Goal: Task Accomplishment & Management: Manage account settings

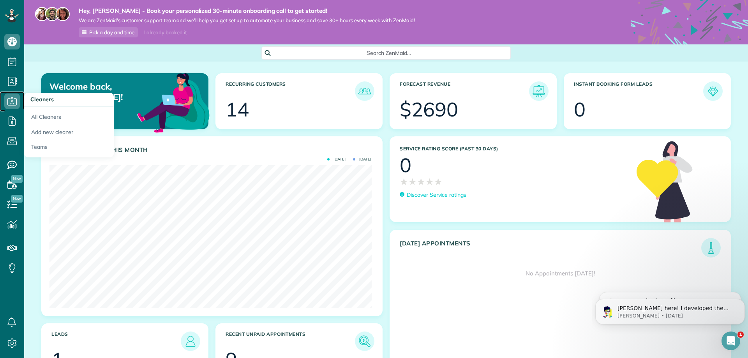
click at [10, 101] on icon at bounding box center [12, 102] width 16 height 16
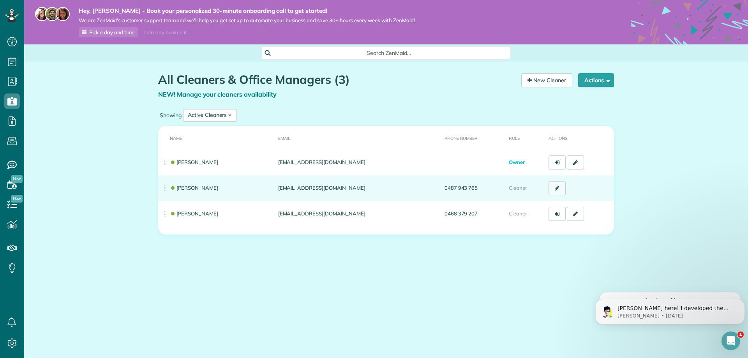
click at [557, 192] on link at bounding box center [557, 188] width 17 height 14
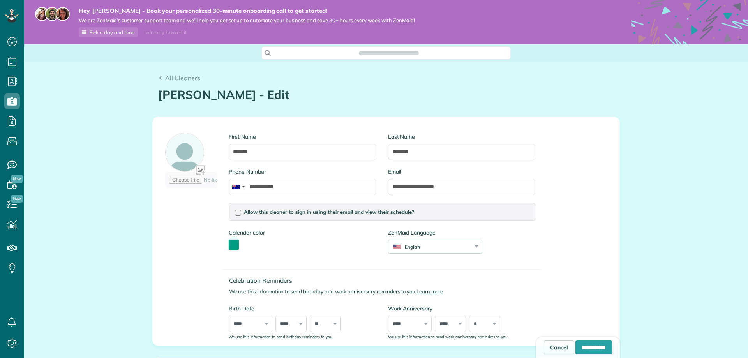
scroll to position [4, 4]
type input "**********"
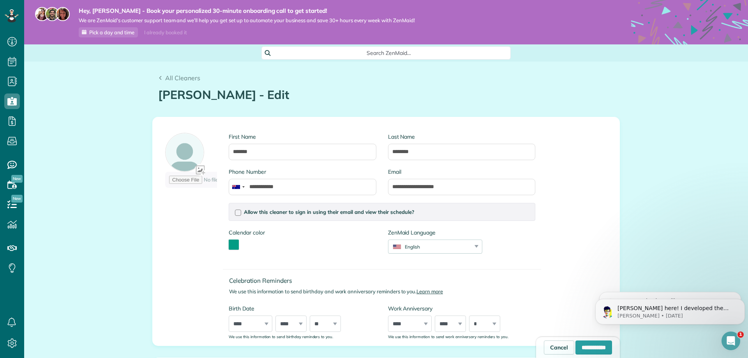
scroll to position [0, 0]
click at [235, 214] on div at bounding box center [238, 213] width 6 height 6
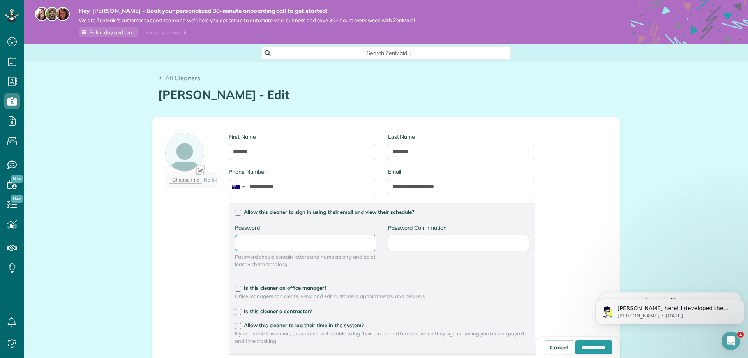
click at [0, 0] on input "Password" at bounding box center [0, 0] width 0 height 0
type input "*********"
click at [0, 0] on input "Password Confirmation" at bounding box center [0, 0] width 0 height 0
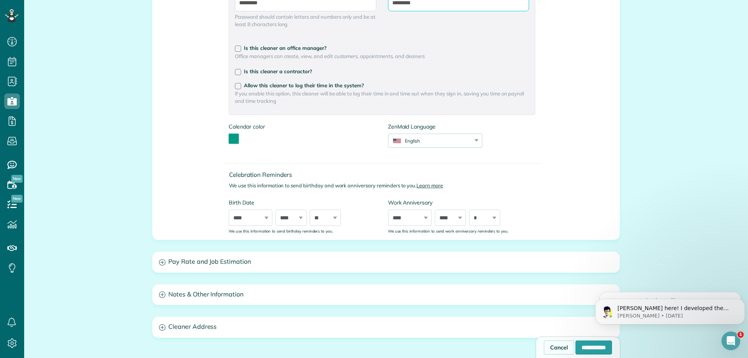
scroll to position [263, 0]
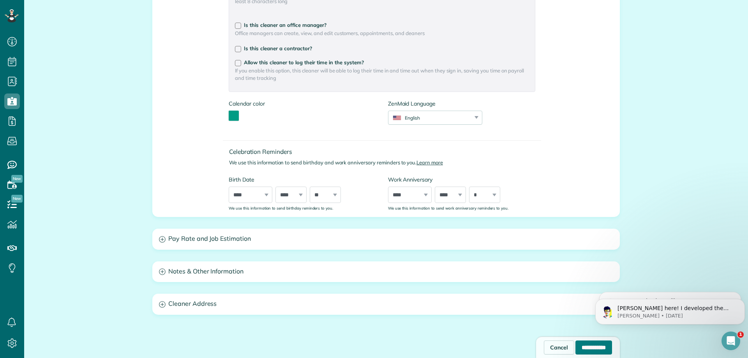
type input "*********"
click at [576, 346] on input "**********" at bounding box center [594, 348] width 37 height 14
type input "**********"
type input "*********"
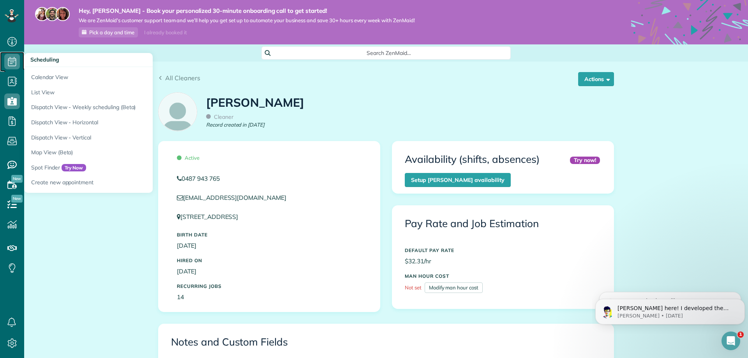
click at [8, 66] on icon at bounding box center [12, 62] width 16 height 16
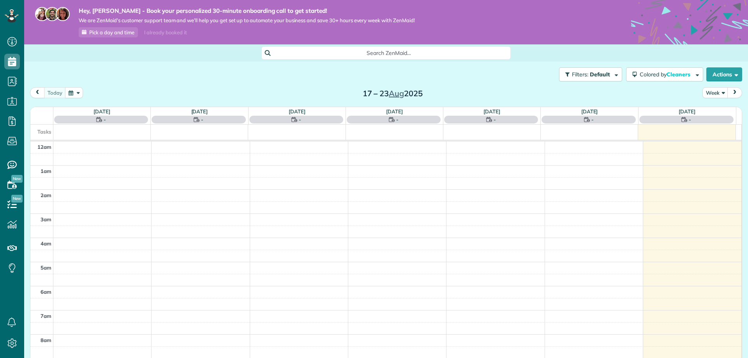
scroll to position [170, 0]
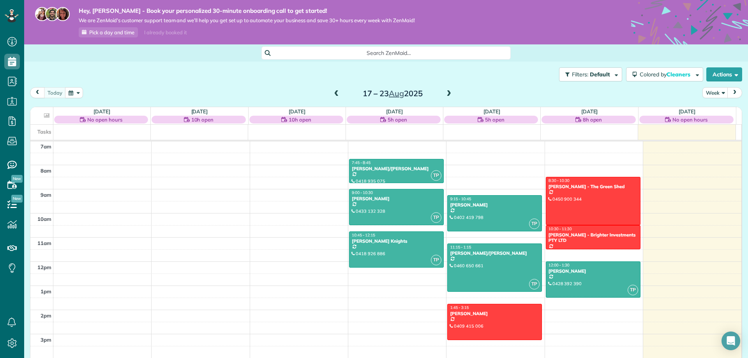
click at [445, 93] on span at bounding box center [449, 93] width 9 height 7
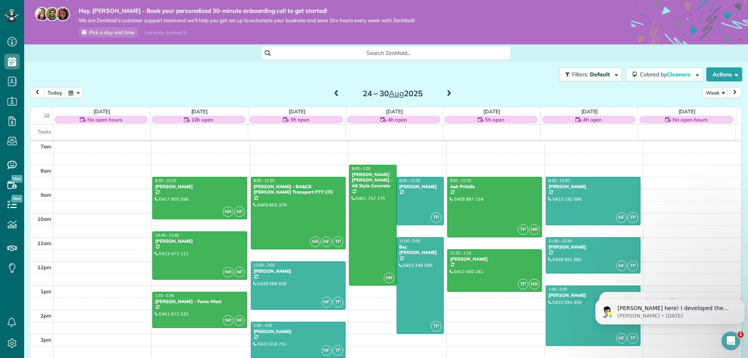
scroll to position [0, 0]
click at [445, 93] on span at bounding box center [449, 93] width 9 height 7
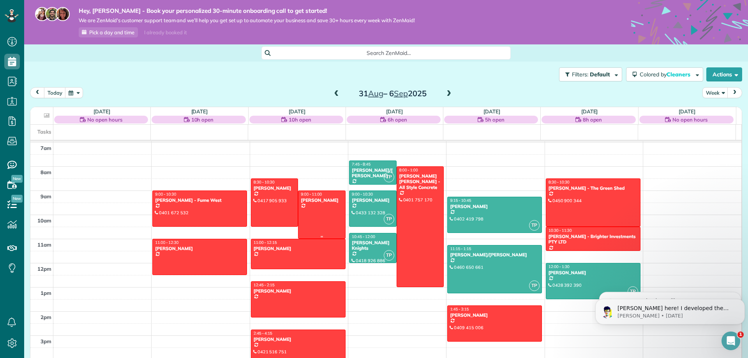
scroll to position [170, 0]
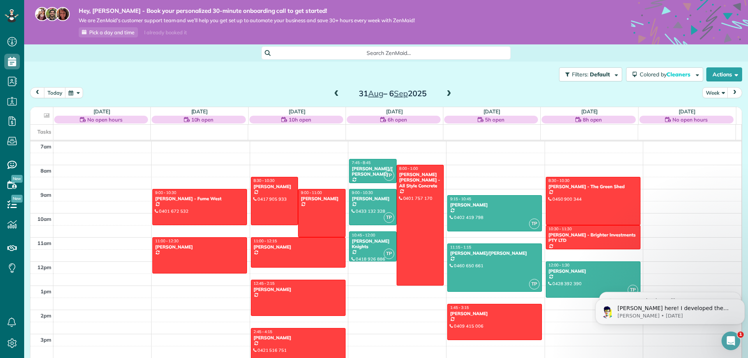
click at [619, 293] on body "Alex here! I developed the software you're currently trialing (though I have he…" at bounding box center [670, 310] width 150 height 48
click at [214, 205] on div at bounding box center [200, 206] width 94 height 35
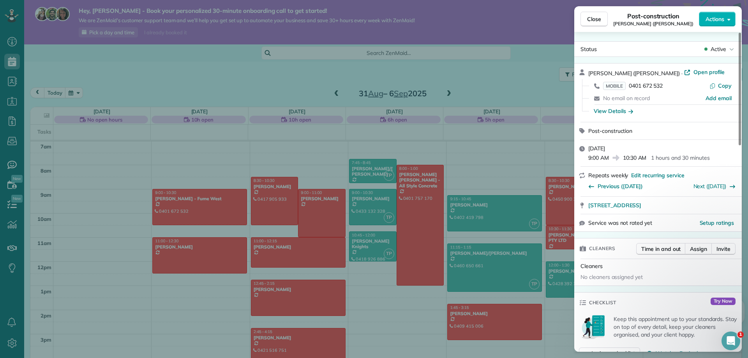
click at [611, 131] on span "Post-construction" at bounding box center [610, 130] width 44 height 7
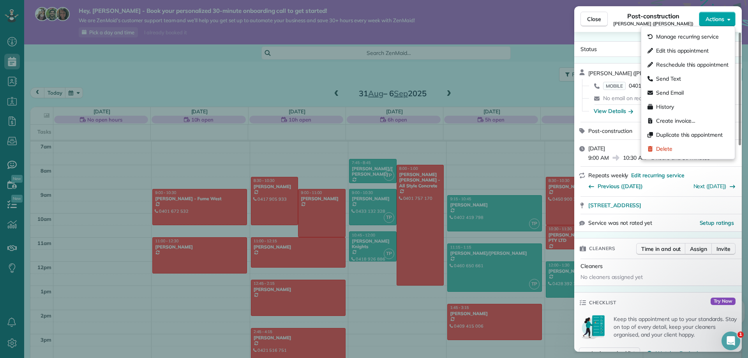
click at [713, 21] on span "Actions" at bounding box center [715, 19] width 19 height 8
click at [673, 46] on div "Edit this appointment" at bounding box center [688, 51] width 87 height 14
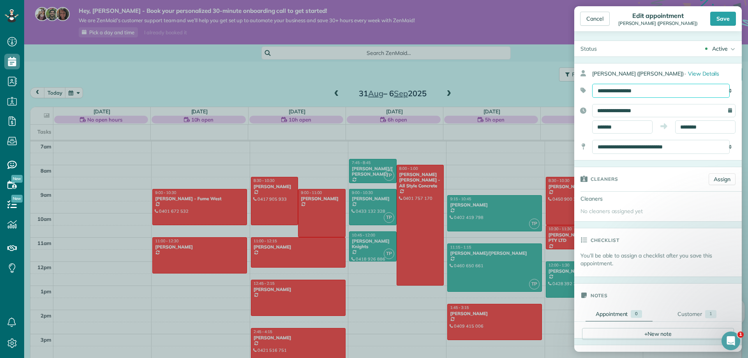
click at [629, 91] on select "**********" at bounding box center [661, 91] width 138 height 14
select select "******"
click at [592, 84] on select "**********" at bounding box center [661, 91] width 138 height 14
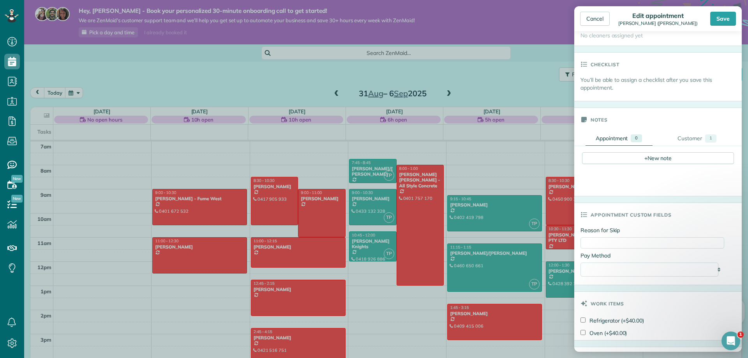
scroll to position [229, 0]
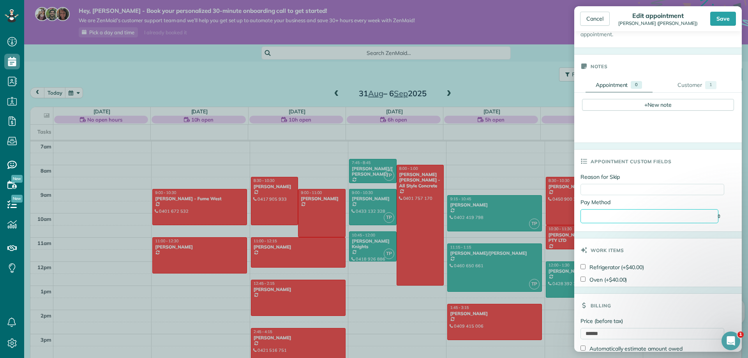
click at [634, 215] on select "**********" at bounding box center [650, 216] width 138 height 14
select select "**********"
click at [581, 210] on select "**********" at bounding box center [650, 216] width 138 height 14
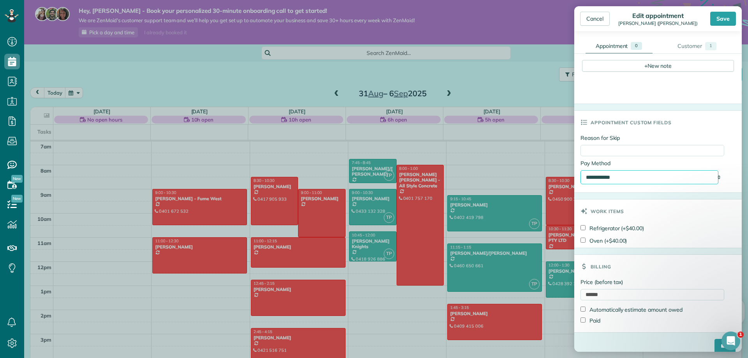
scroll to position [278, 0]
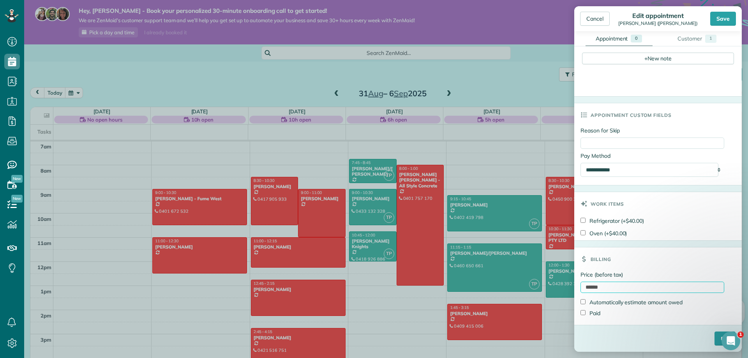
drag, startPoint x: 606, startPoint y: 287, endPoint x: 567, endPoint y: 284, distance: 39.5
click at [571, 290] on aside "Cancel Edit appointment Sasha O’Keefe (Fume West) Save Status Active Active Est…" at bounding box center [658, 179] width 180 height 358
type input "***"
click at [715, 332] on input "****" at bounding box center [725, 339] width 21 height 14
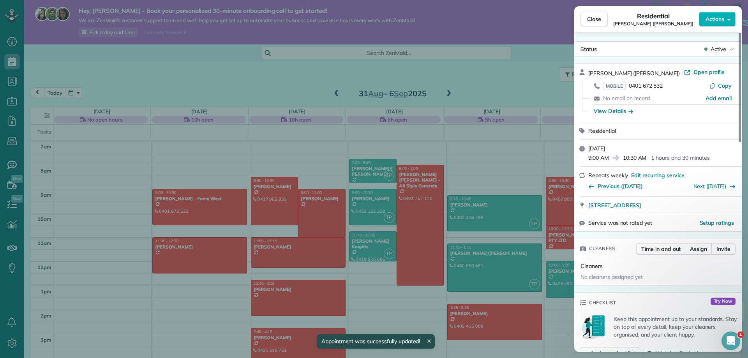
click at [714, 300] on span "Try Now" at bounding box center [723, 301] width 25 height 7
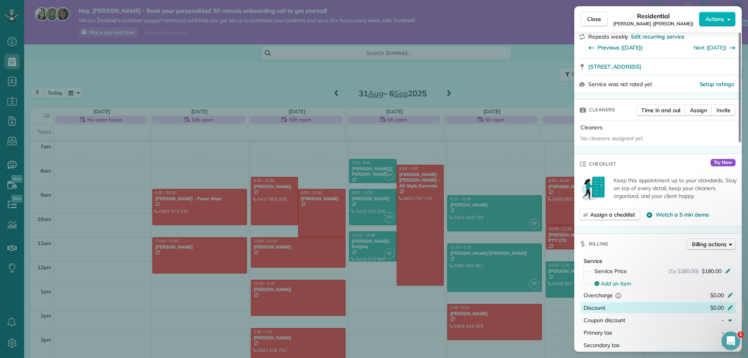
scroll to position [100, 0]
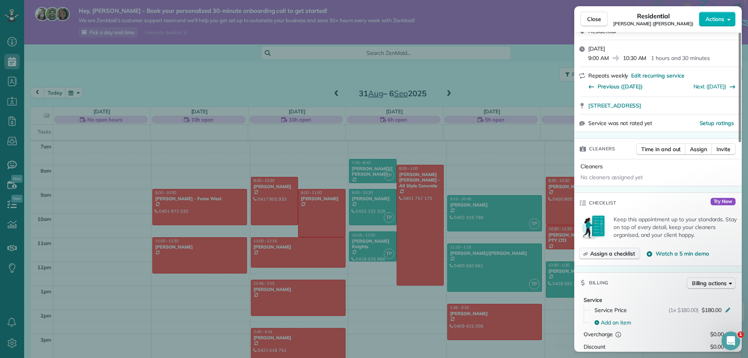
click at [614, 256] on span "Assign a checklist" at bounding box center [612, 254] width 45 height 8
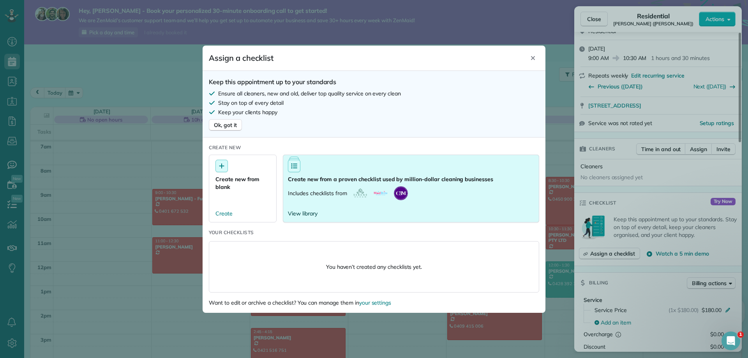
click at [304, 215] on span "View library" at bounding box center [303, 214] width 30 height 8
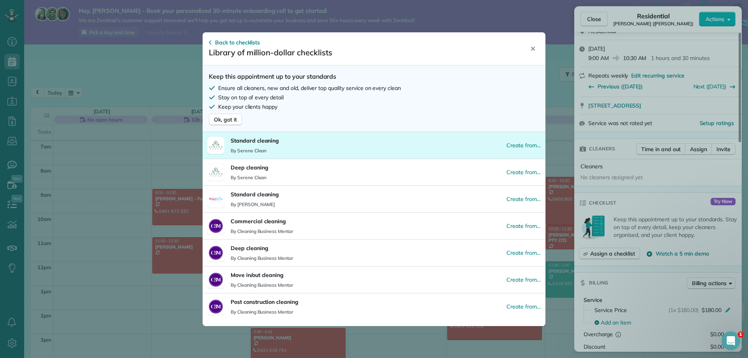
click at [272, 148] on p "By Serene Clean" at bounding box center [255, 151] width 48 height 6
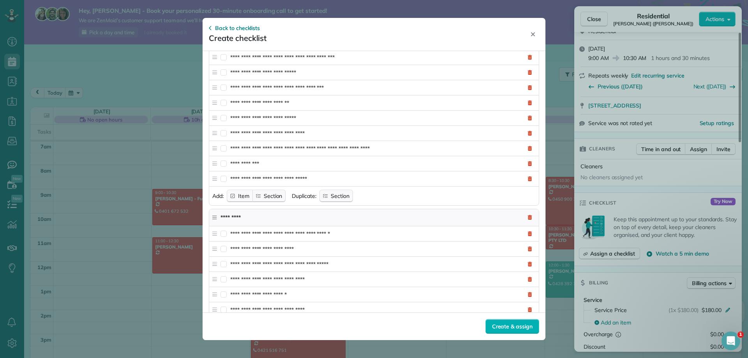
scroll to position [331, 0]
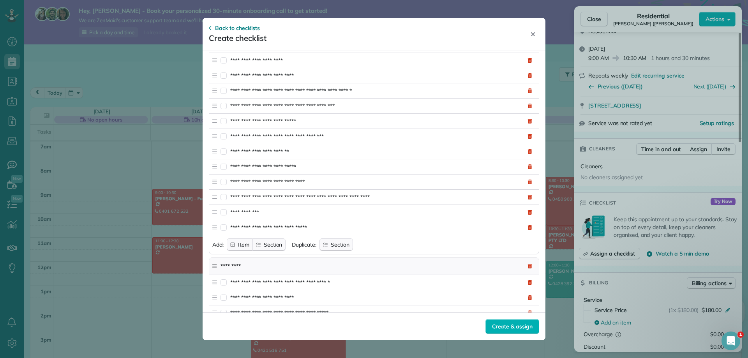
drag, startPoint x: 213, startPoint y: 27, endPoint x: 219, endPoint y: 29, distance: 6.7
click at [214, 27] on div "Back to checklists" at bounding box center [234, 28] width 51 height 8
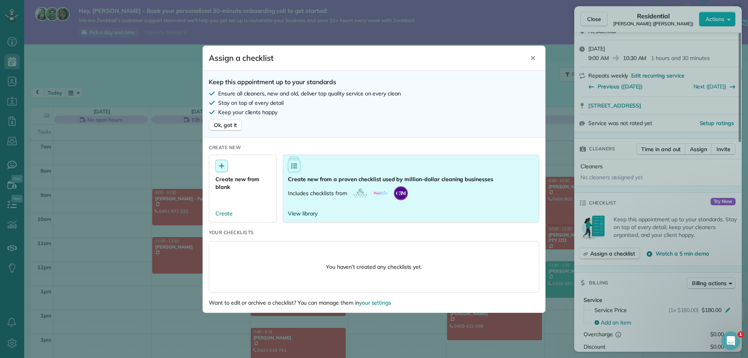
click at [308, 215] on span "View library" at bounding box center [303, 214] width 30 height 8
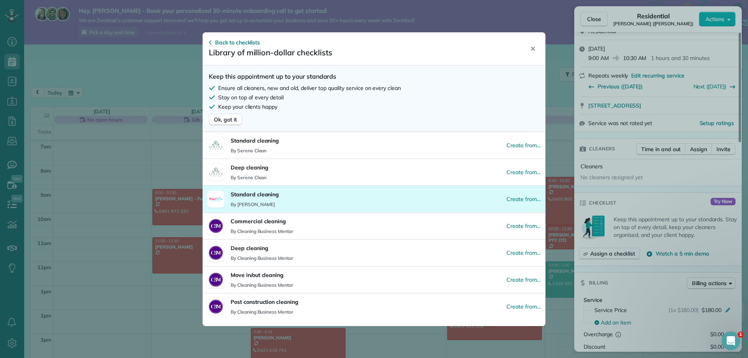
click at [257, 193] on p "Standard cleaning" at bounding box center [255, 195] width 48 height 8
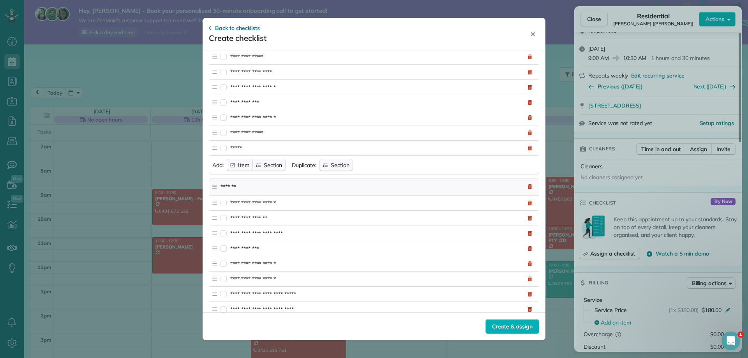
scroll to position [253, 0]
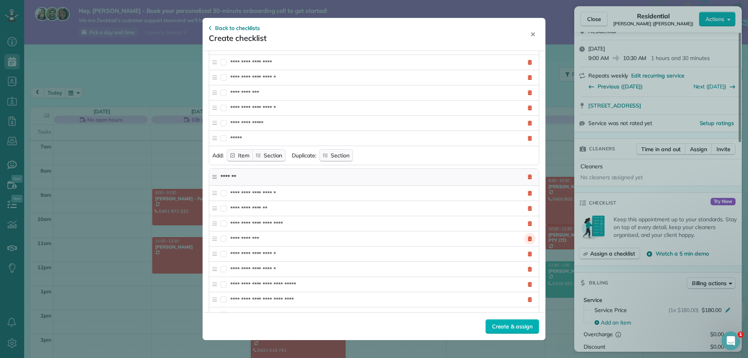
click at [528, 239] on icon at bounding box center [530, 239] width 5 height 5
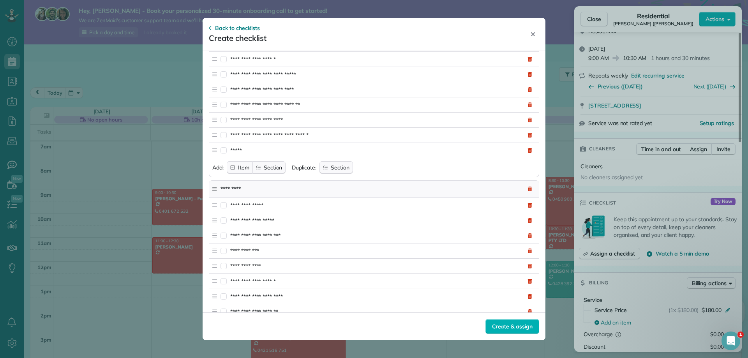
scroll to position [458, 0]
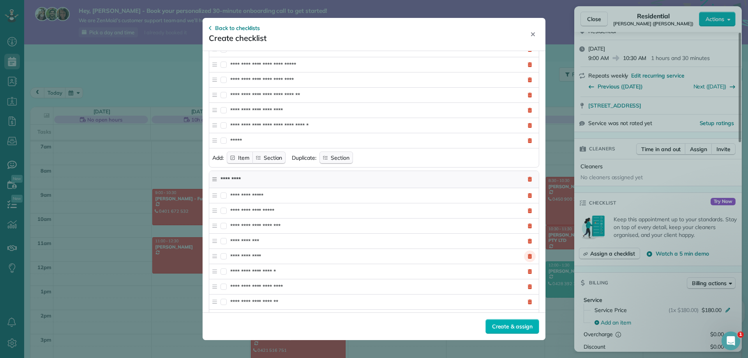
click at [528, 256] on icon at bounding box center [530, 256] width 4 height 5
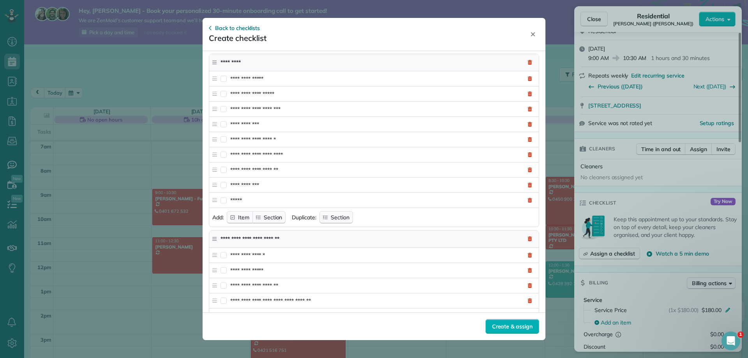
scroll to position [585, 0]
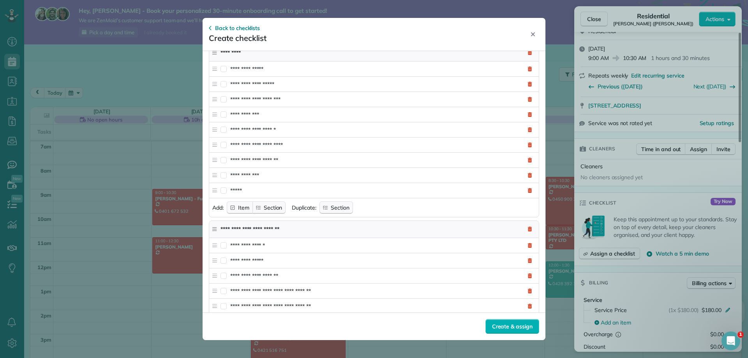
click at [214, 260] on icon at bounding box center [214, 260] width 5 height 5
click at [289, 262] on input "**********" at bounding box center [375, 260] width 291 height 15
click at [216, 25] on span "Back to checklists" at bounding box center [237, 28] width 45 height 8
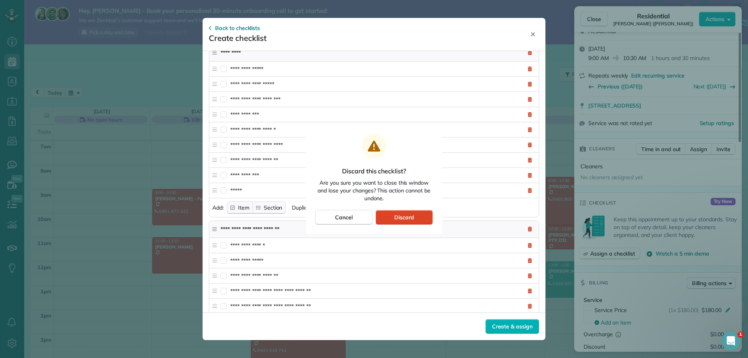
click at [414, 218] on span "Discard" at bounding box center [404, 218] width 20 height 8
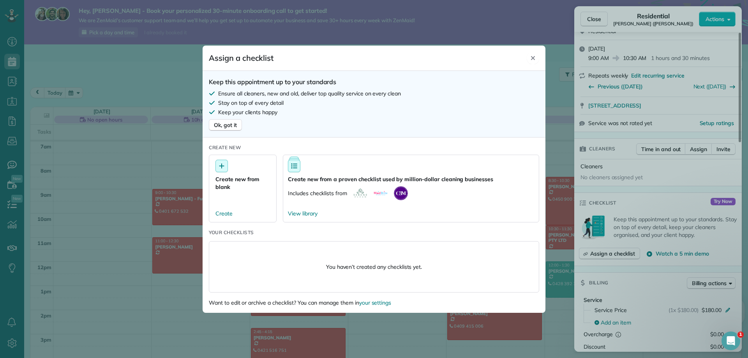
click at [532, 59] on icon "Close" at bounding box center [533, 58] width 4 height 4
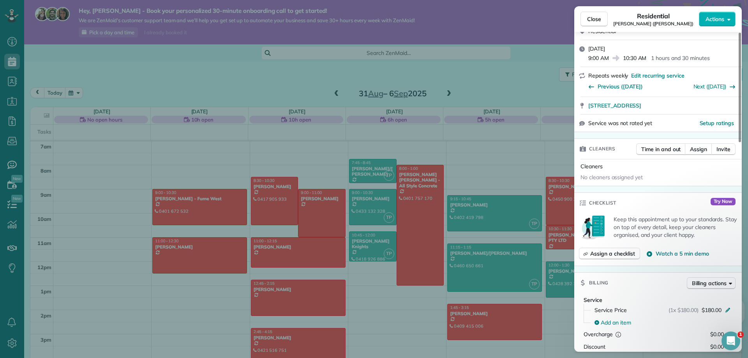
click at [12, 201] on div "Close Residential Sasha O’Keefe (Fume West) Actions Status Active Sasha O’Keefe…" at bounding box center [374, 179] width 748 height 358
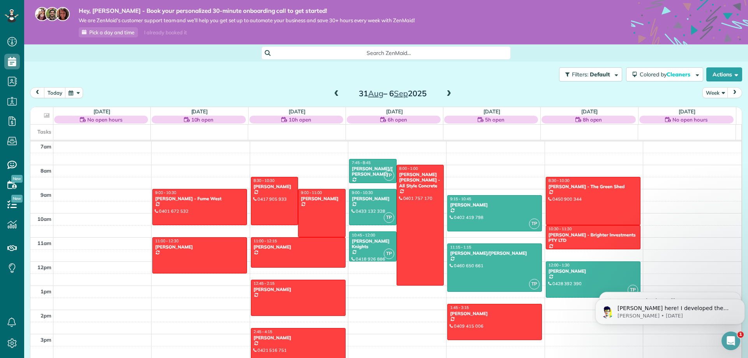
click at [12, 201] on span "New" at bounding box center [16, 199] width 11 height 8
click at [8, 249] on use at bounding box center [11, 248] width 9 height 5
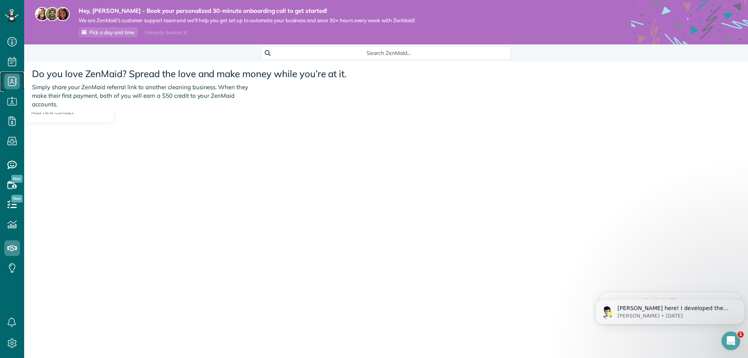
click at [14, 80] on icon at bounding box center [12, 82] width 16 height 16
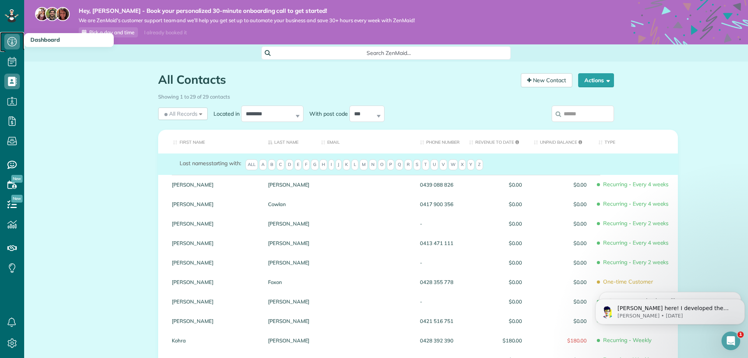
click at [11, 39] on icon at bounding box center [12, 42] width 16 height 16
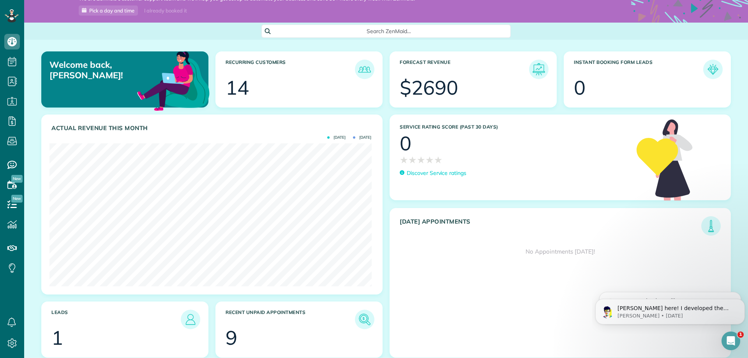
scroll to position [29, 0]
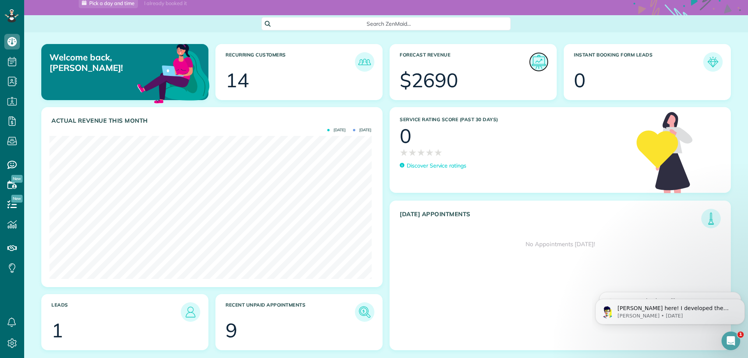
click at [535, 61] on img at bounding box center [539, 62] width 18 height 18
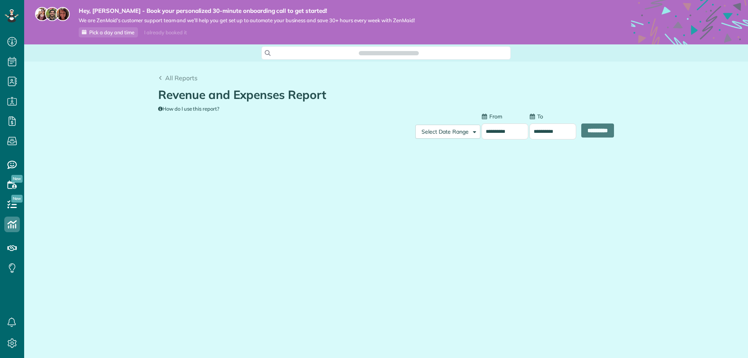
scroll to position [4, 4]
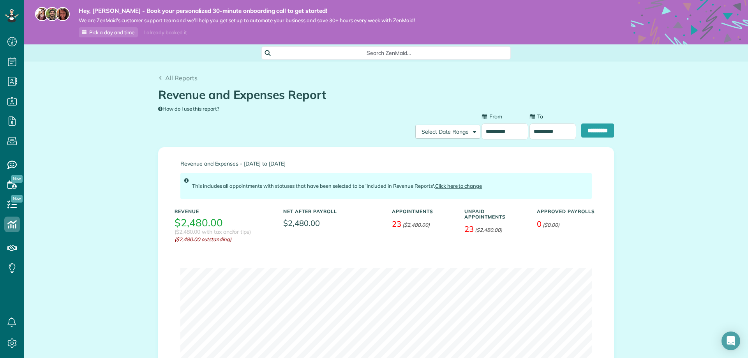
type input "**********"
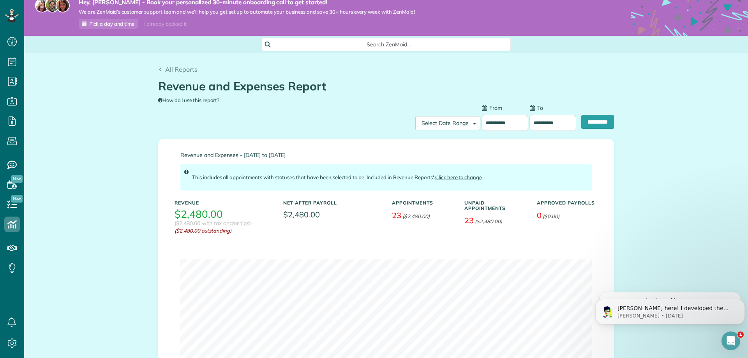
scroll to position [0, 0]
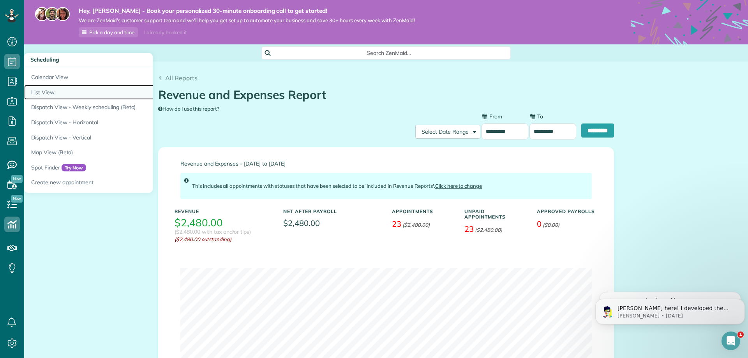
click at [38, 88] on link "List View" at bounding box center [121, 92] width 195 height 15
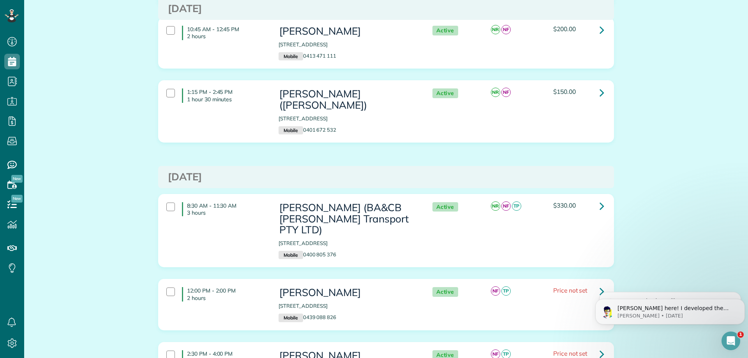
scroll to position [185, 0]
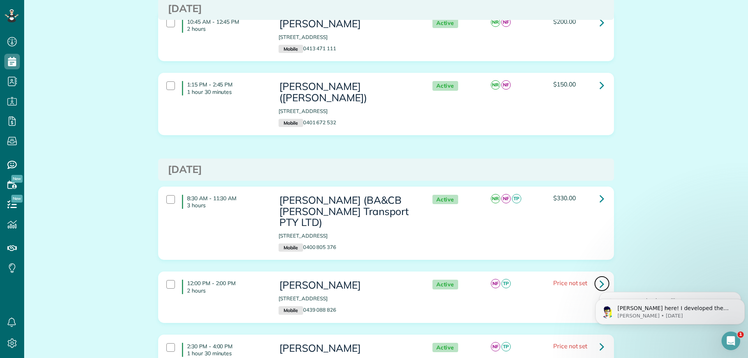
click at [600, 277] on icon at bounding box center [602, 284] width 5 height 14
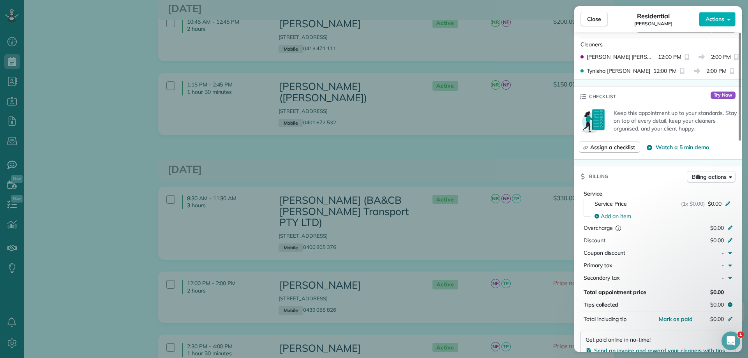
scroll to position [234, 0]
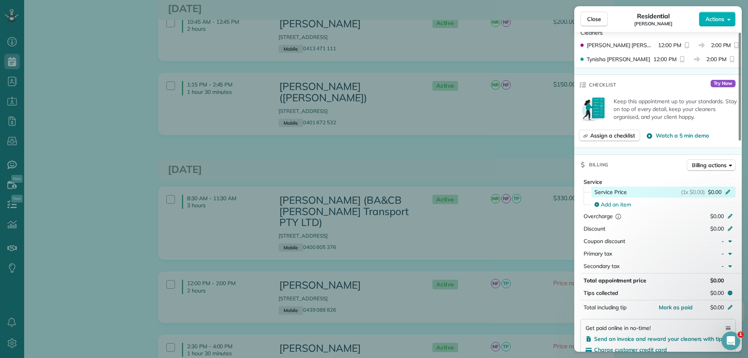
click at [728, 193] on icon at bounding box center [728, 191] width 6 height 6
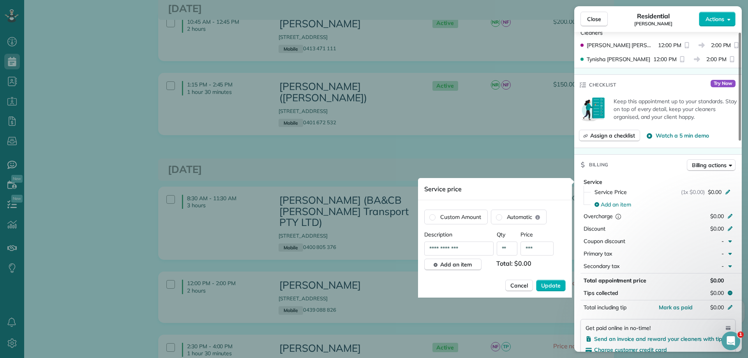
click at [544, 249] on input "***" at bounding box center [537, 249] width 33 height 14
type input "*****"
click at [551, 285] on span "Update" at bounding box center [550, 286] width 19 height 8
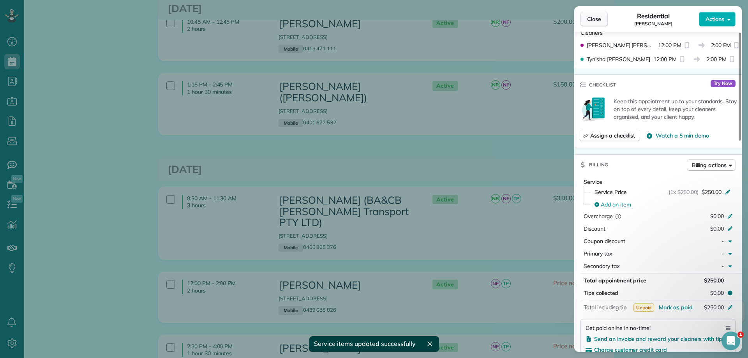
click at [597, 15] on span "Close" at bounding box center [594, 19] width 14 height 8
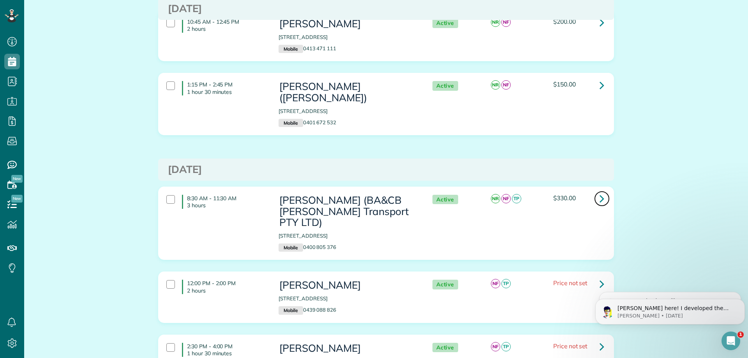
click at [603, 191] on link at bounding box center [602, 199] width 16 height 16
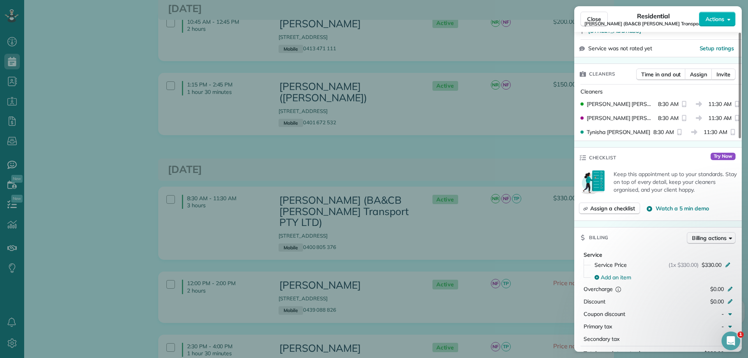
scroll to position [214, 0]
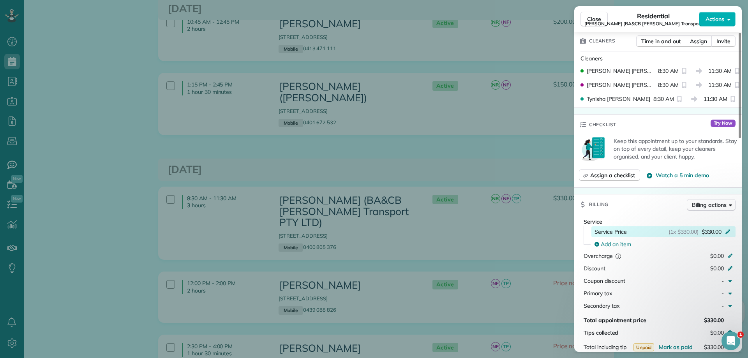
click at [731, 230] on div "(1x $330.00) $330.00" at bounding box center [701, 232] width 65 height 8
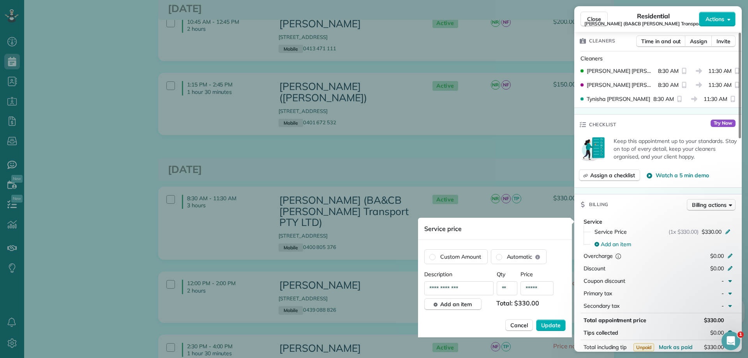
click at [546, 289] on input "*****" at bounding box center [537, 288] width 33 height 14
type input "*****"
click at [553, 326] on span "Update" at bounding box center [550, 326] width 19 height 8
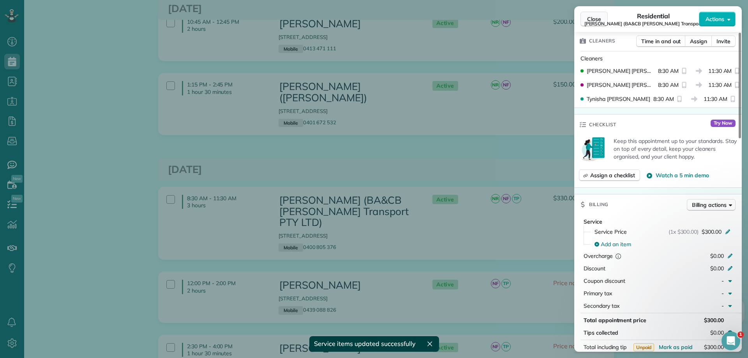
click at [589, 21] on span "Close" at bounding box center [594, 19] width 14 height 8
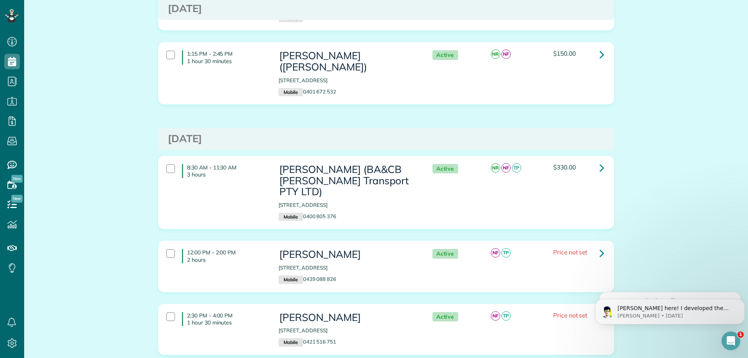
scroll to position [234, 0]
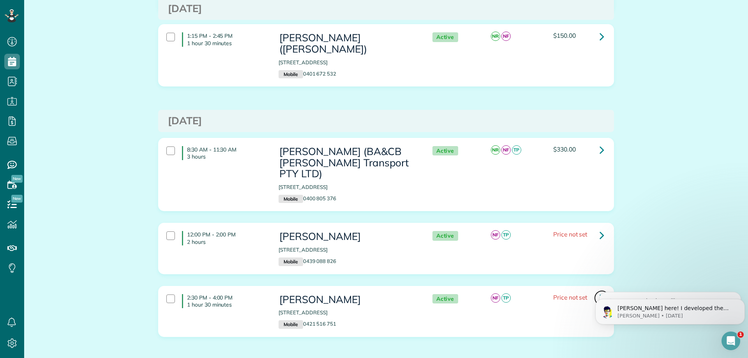
click at [600, 291] on icon at bounding box center [602, 298] width 5 height 14
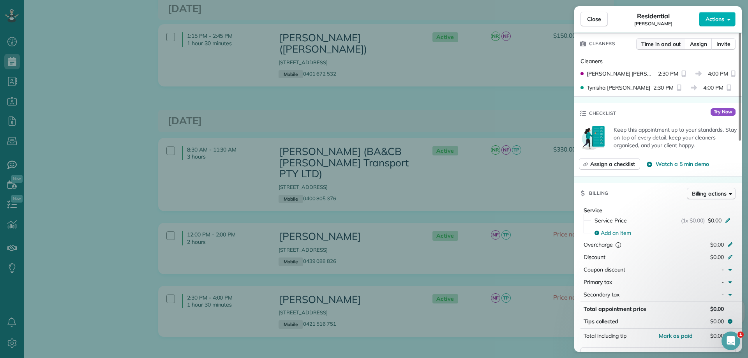
scroll to position [206, 0]
click at [726, 220] on icon at bounding box center [728, 219] width 6 height 6
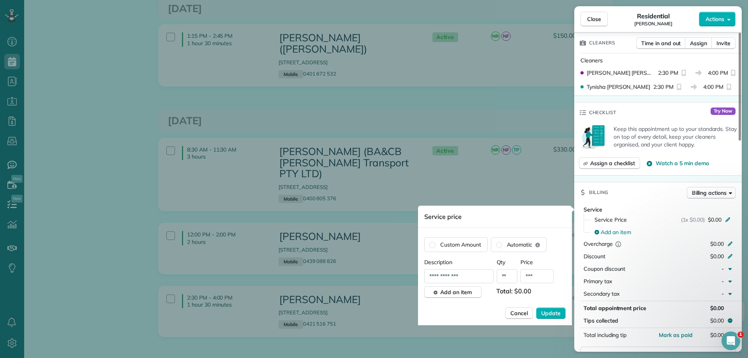
click at [543, 276] on input "***" at bounding box center [537, 276] width 33 height 14
type input "*****"
click at [554, 312] on span "Update" at bounding box center [550, 313] width 19 height 8
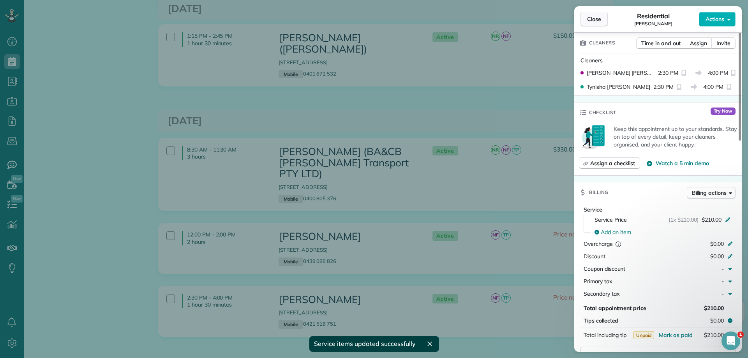
click at [592, 25] on button "Close" at bounding box center [594, 19] width 27 height 15
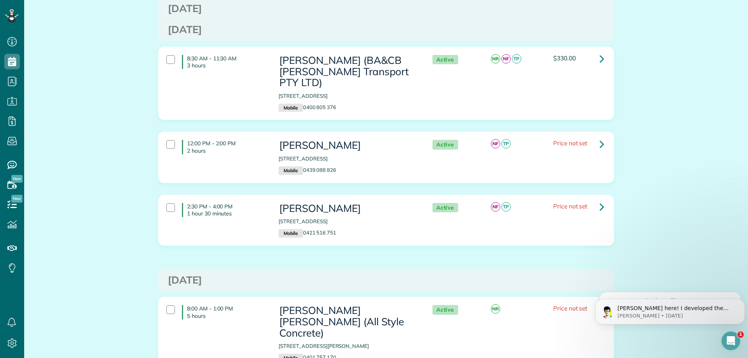
scroll to position [331, 0]
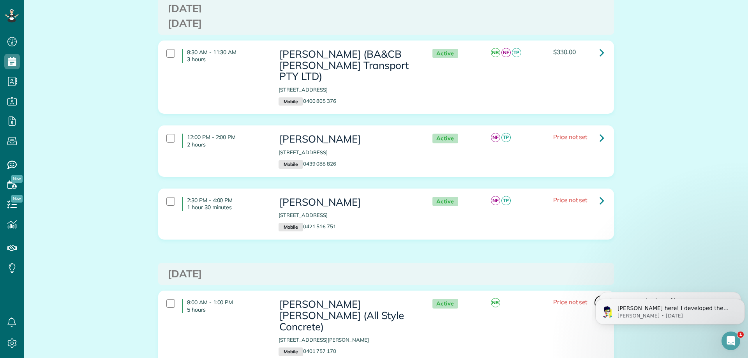
click at [600, 296] on icon at bounding box center [602, 303] width 5 height 14
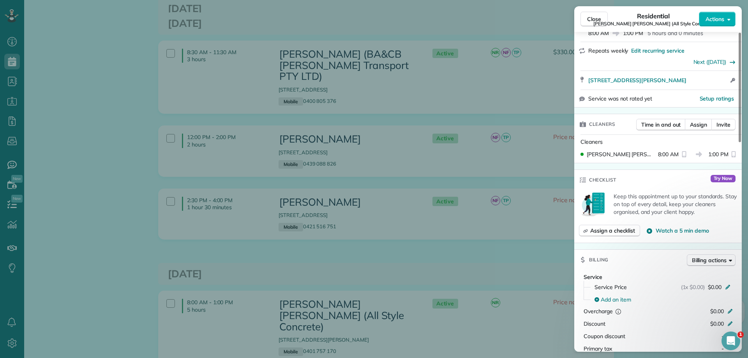
scroll to position [156, 0]
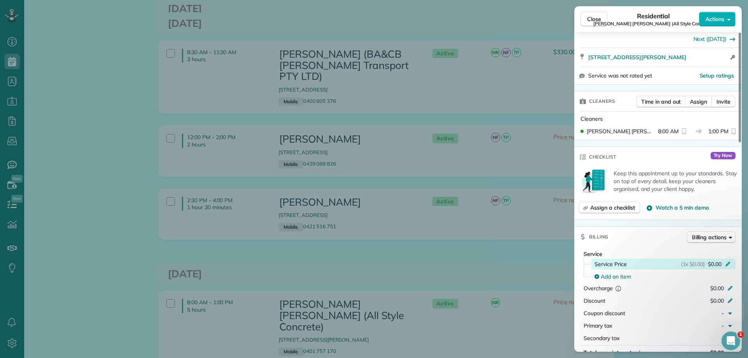
click at [727, 260] on icon at bounding box center [728, 263] width 6 height 6
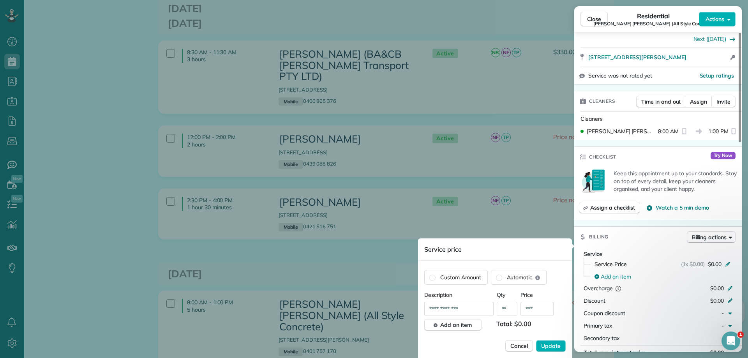
click at [538, 311] on input "***" at bounding box center [537, 309] width 33 height 14
type input "*****"
click at [548, 343] on span "Update" at bounding box center [550, 346] width 19 height 8
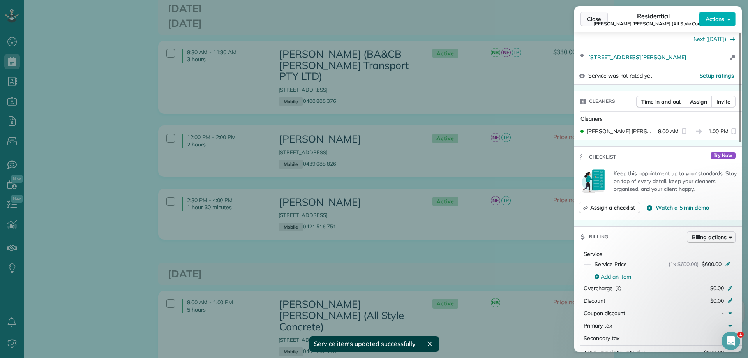
click at [591, 22] on span "Close" at bounding box center [594, 19] width 14 height 8
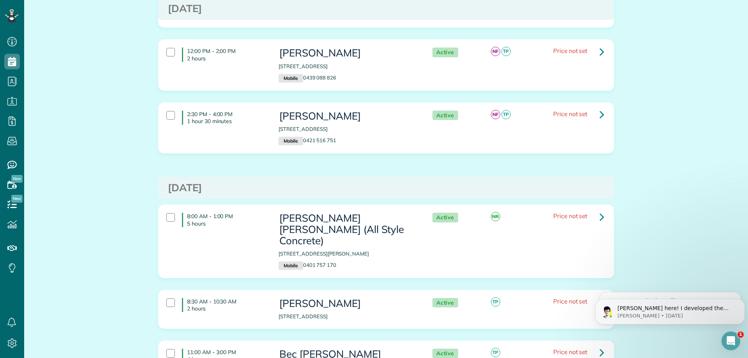
scroll to position [438, 0]
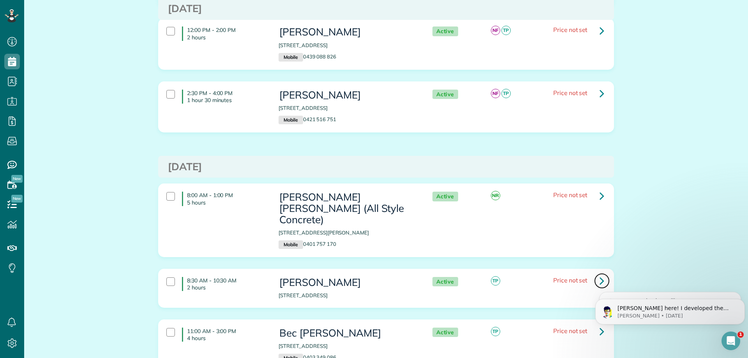
click at [596, 273] on link at bounding box center [602, 281] width 16 height 16
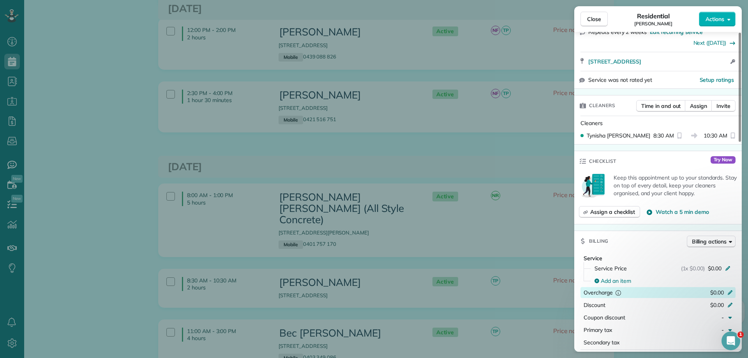
scroll to position [175, 0]
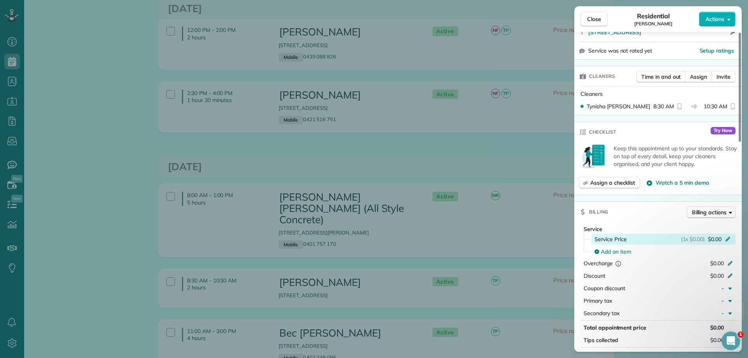
click at [729, 239] on icon at bounding box center [728, 238] width 6 height 6
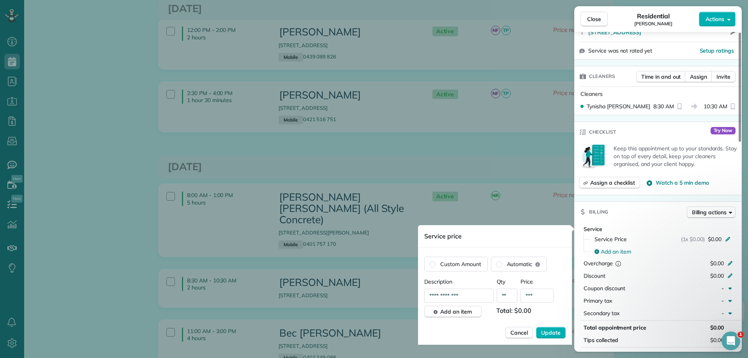
click at [539, 297] on input "***" at bounding box center [537, 296] width 33 height 14
type input "*****"
click at [559, 333] on span "Update" at bounding box center [550, 333] width 19 height 8
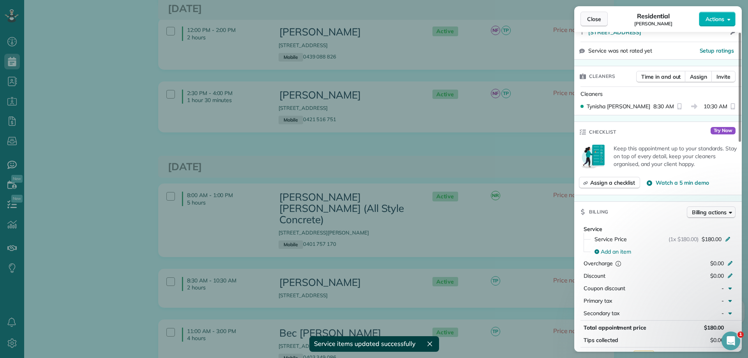
click at [597, 19] on span "Close" at bounding box center [594, 19] width 14 height 8
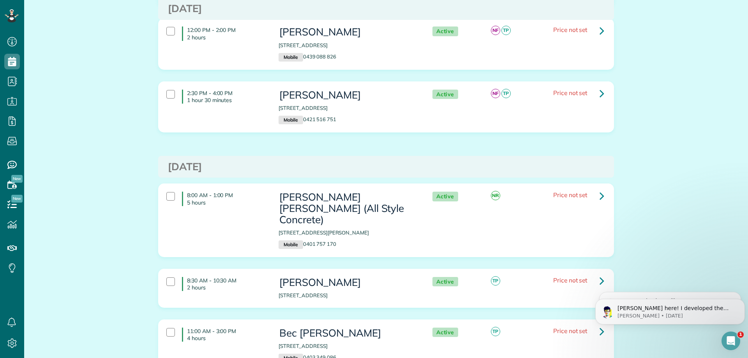
click html "Alex here! I developed the software you're currently trialing (though I have he…"
click at [578, 327] on span "Price not set" at bounding box center [570, 331] width 34 height 8
click html "Alex here! I developed the software you're currently trialing (though I have he…"
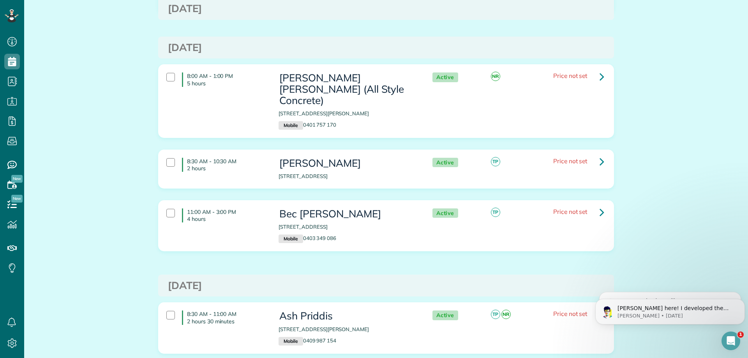
scroll to position [555, 0]
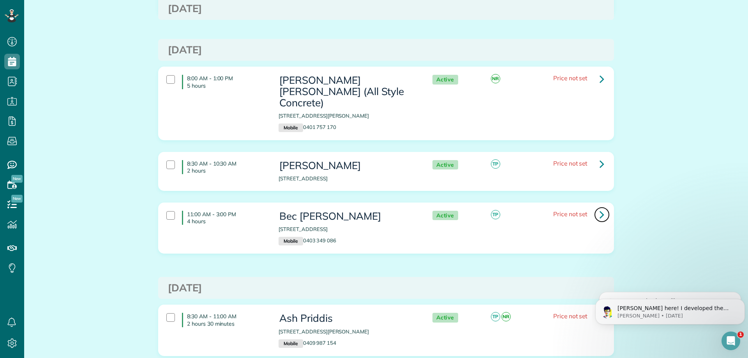
click at [600, 208] on icon at bounding box center [602, 215] width 5 height 14
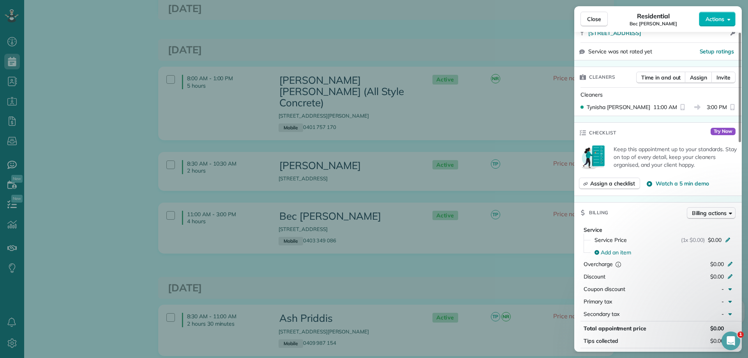
scroll to position [195, 0]
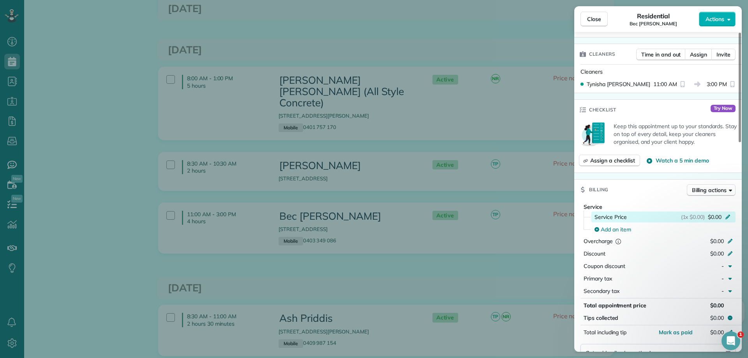
click at [728, 218] on icon at bounding box center [728, 216] width 6 height 6
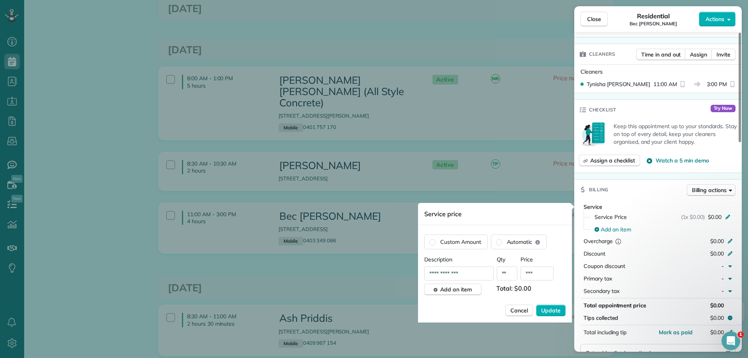
click at [541, 275] on input "***" at bounding box center [537, 274] width 33 height 14
type input "*****"
click at [557, 313] on span "Update" at bounding box center [550, 311] width 19 height 8
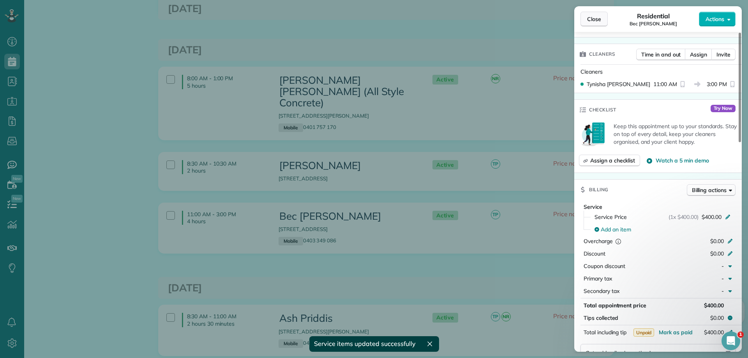
click at [592, 19] on span "Close" at bounding box center [594, 19] width 14 height 8
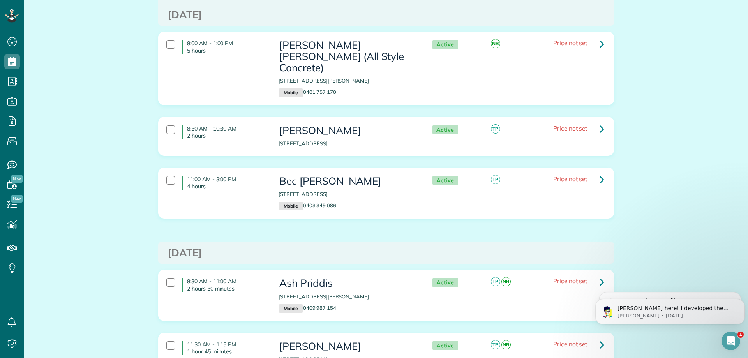
scroll to position [604, 0]
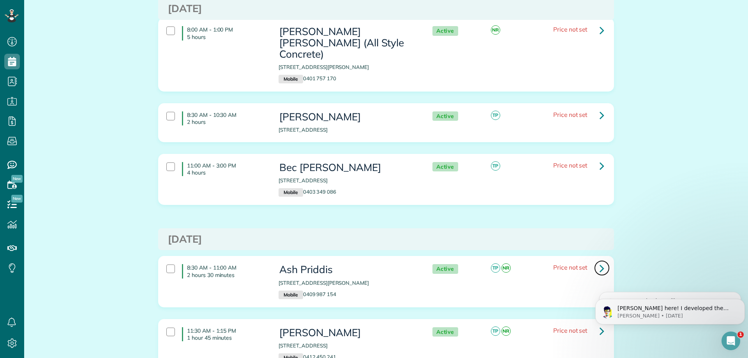
click at [600, 261] on icon at bounding box center [602, 268] width 5 height 14
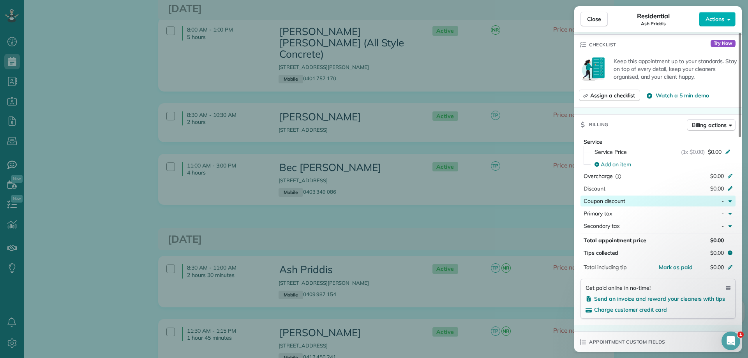
scroll to position [273, 0]
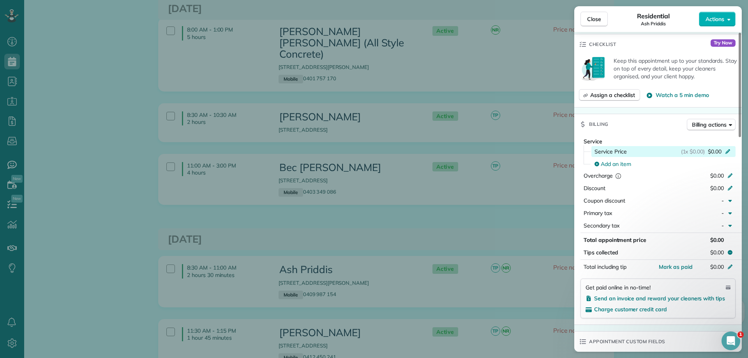
click at [728, 152] on icon at bounding box center [728, 151] width 5 height 5
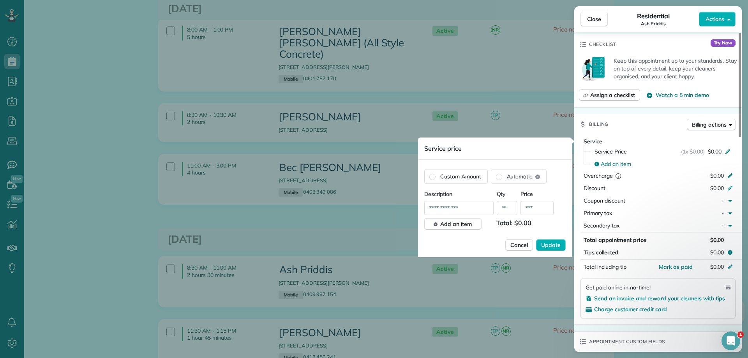
click at [536, 210] on input "***" at bounding box center [537, 208] width 33 height 14
type input "*****"
click at [550, 245] on span "Update" at bounding box center [550, 245] width 19 height 8
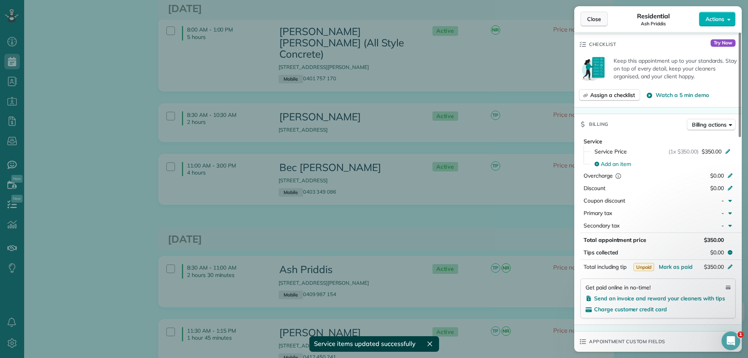
click at [594, 19] on span "Close" at bounding box center [594, 19] width 14 height 8
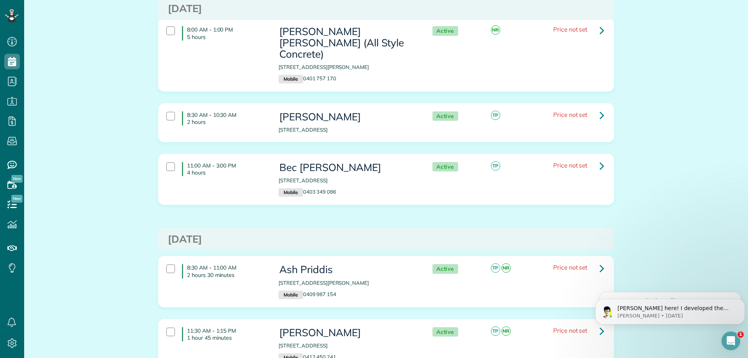
click html "Alex here! I developed the software you're currently trialing (though I have he…"
click at [594, 323] on link at bounding box center [602, 331] width 16 height 16
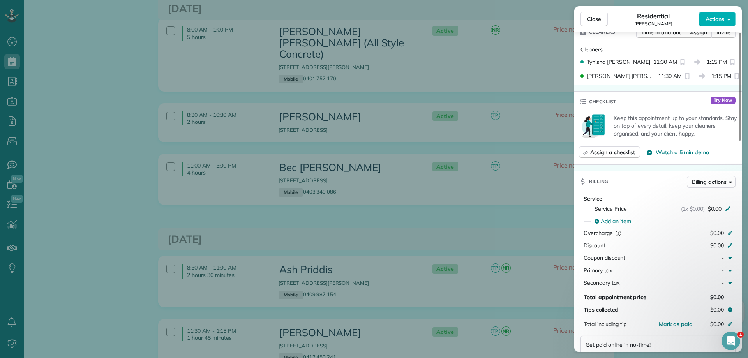
scroll to position [253, 0]
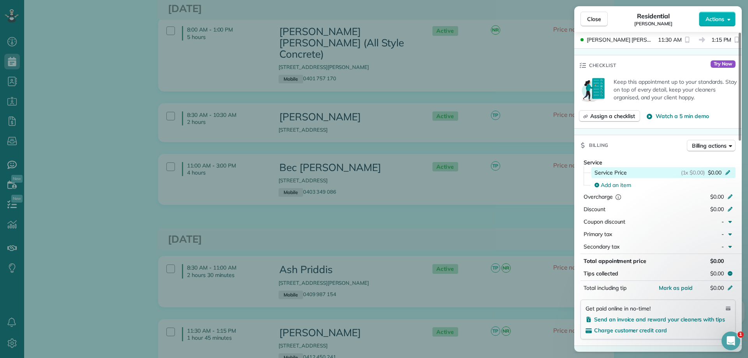
click at [727, 174] on icon at bounding box center [728, 172] width 5 height 5
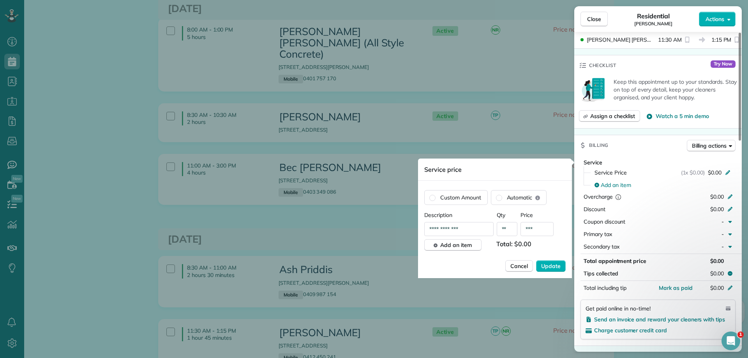
click at [540, 230] on input "***" at bounding box center [537, 229] width 33 height 14
type input "***"
type input "*****"
click at [547, 268] on span "Update" at bounding box center [550, 266] width 19 height 8
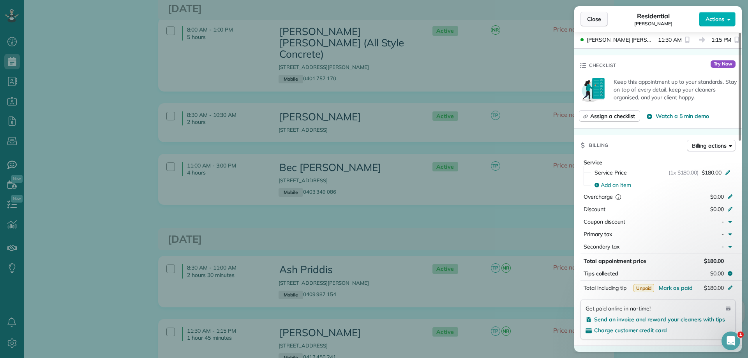
click at [592, 15] on span "Close" at bounding box center [594, 19] width 14 height 8
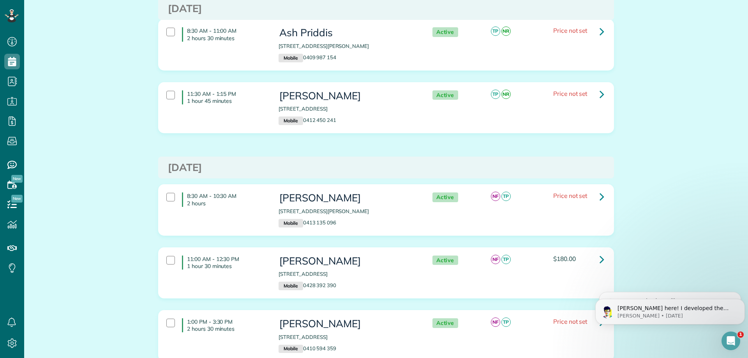
scroll to position [848, 0]
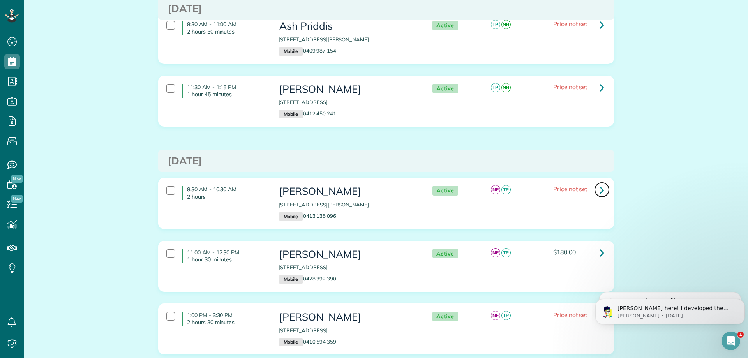
click at [600, 183] on icon at bounding box center [602, 190] width 5 height 14
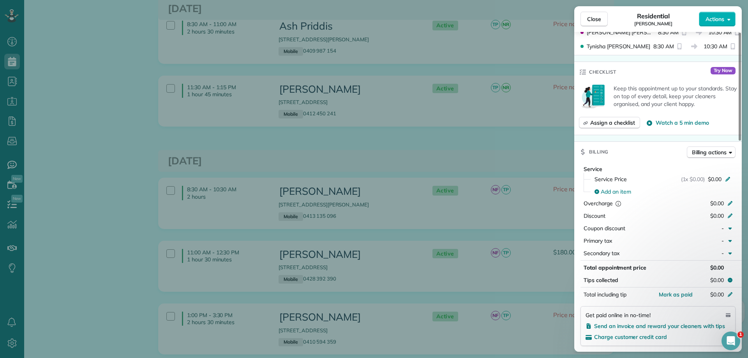
scroll to position [253, 0]
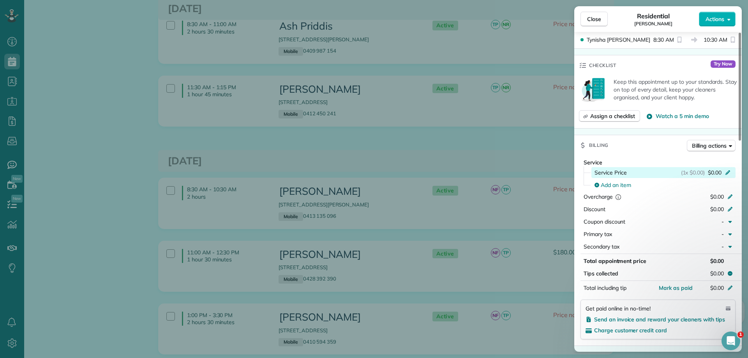
click at [729, 172] on icon at bounding box center [728, 172] width 5 height 5
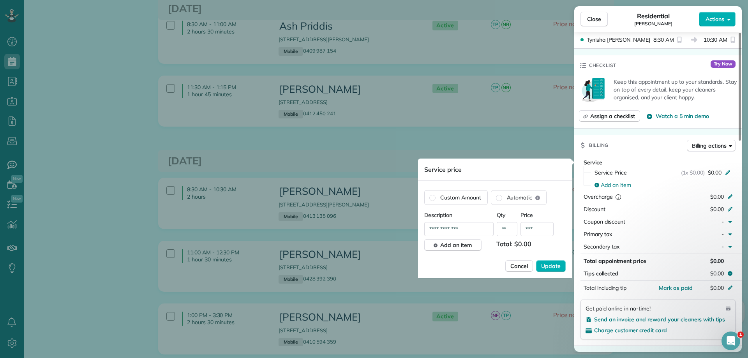
click at [541, 228] on input "***" at bounding box center [537, 229] width 33 height 14
type input "*****"
click at [556, 266] on span "Update" at bounding box center [550, 266] width 19 height 8
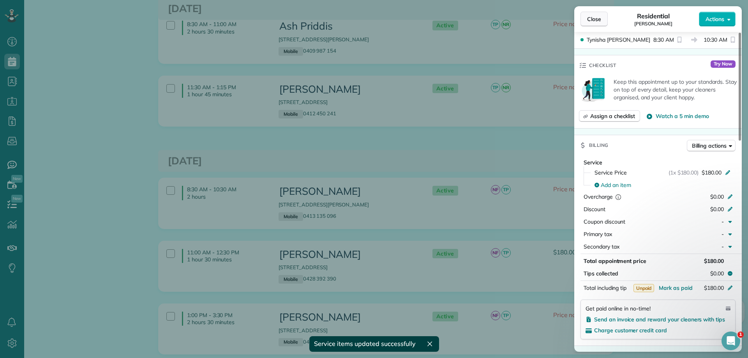
click at [598, 18] on span "Close" at bounding box center [594, 19] width 14 height 8
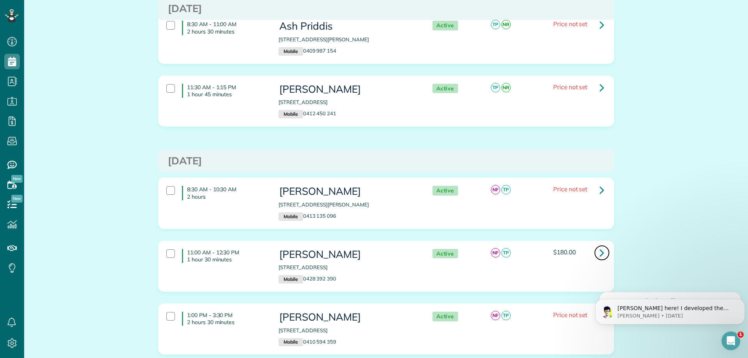
click at [600, 246] on icon at bounding box center [602, 253] width 5 height 14
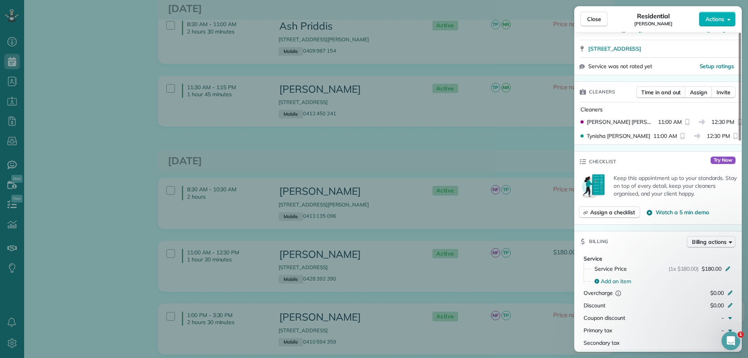
scroll to position [195, 0]
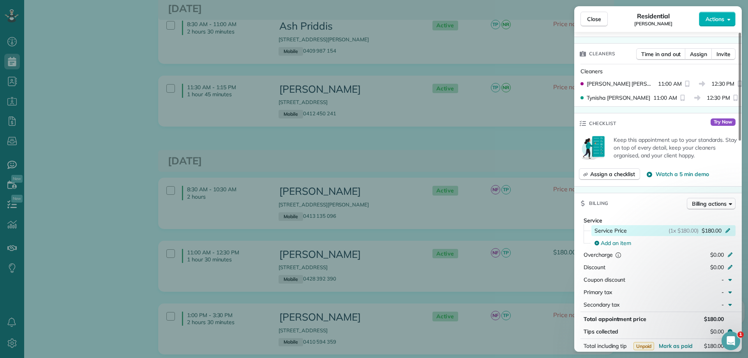
click at [725, 228] on icon at bounding box center [728, 230] width 6 height 6
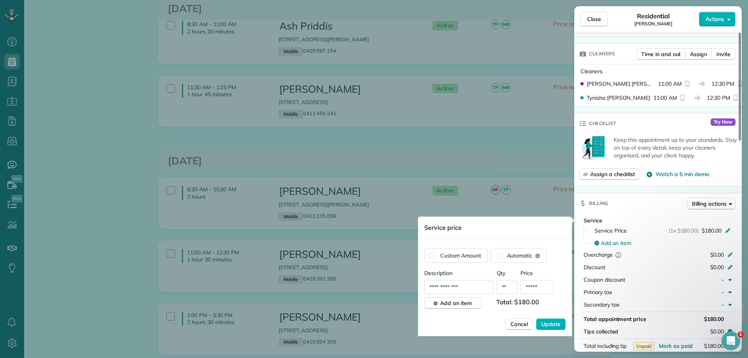
click at [548, 289] on input "*****" at bounding box center [537, 287] width 33 height 14
type input "*****"
click at [547, 323] on span "Update" at bounding box center [550, 324] width 19 height 8
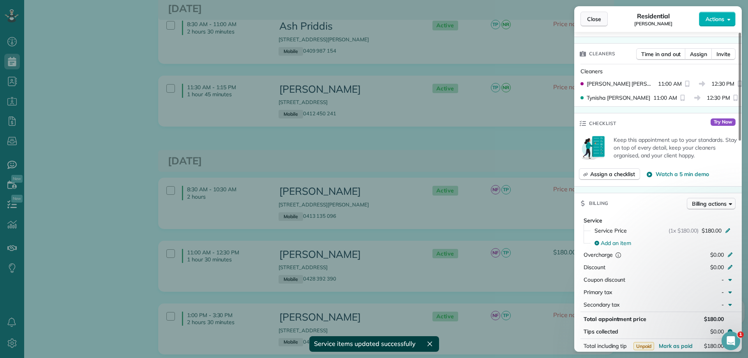
click at [592, 24] on button "Close" at bounding box center [594, 19] width 27 height 15
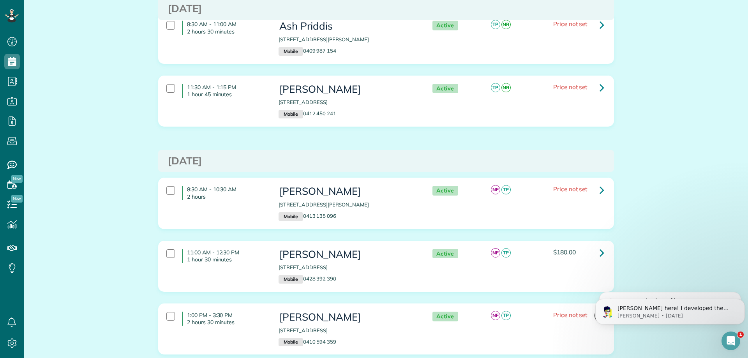
click at [600, 309] on icon at bounding box center [602, 316] width 5 height 14
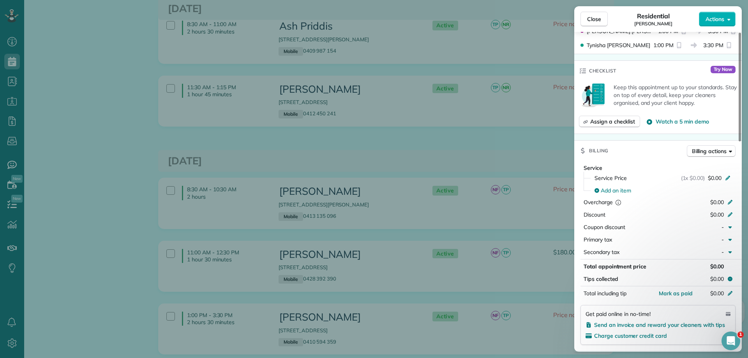
scroll to position [273, 0]
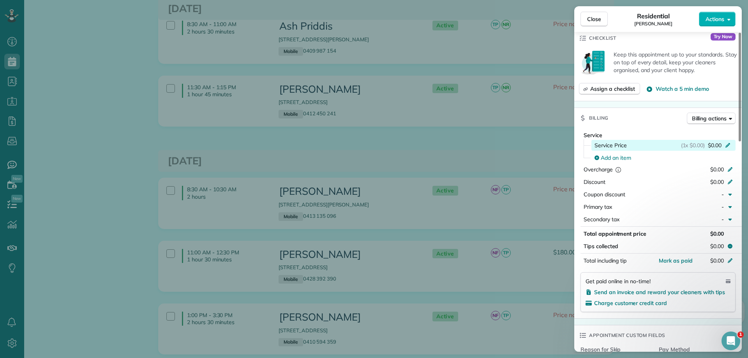
click at [731, 145] on icon at bounding box center [728, 144] width 6 height 6
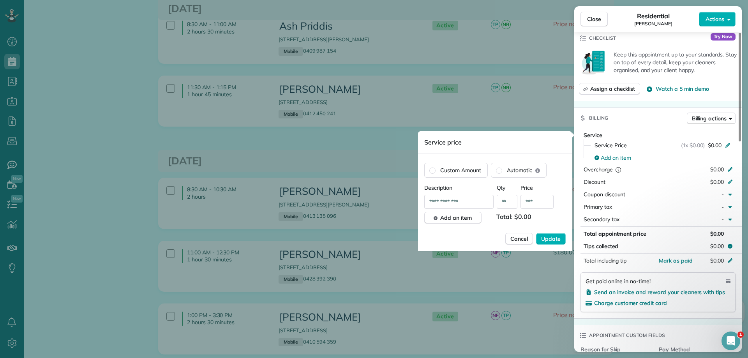
click at [545, 198] on input "***" at bounding box center [537, 202] width 33 height 14
type input "*****"
click at [549, 236] on span "Update" at bounding box center [550, 239] width 19 height 8
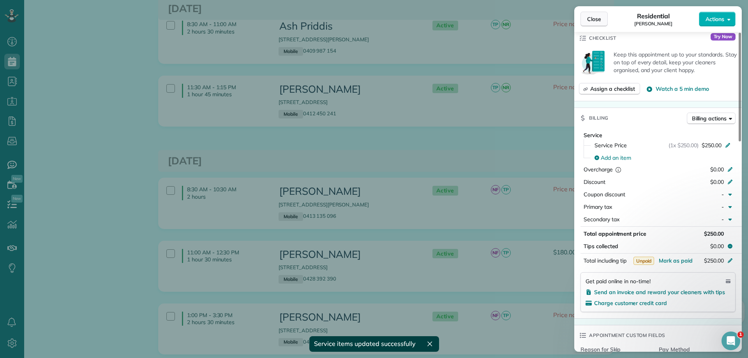
click at [597, 18] on span "Close" at bounding box center [594, 19] width 14 height 8
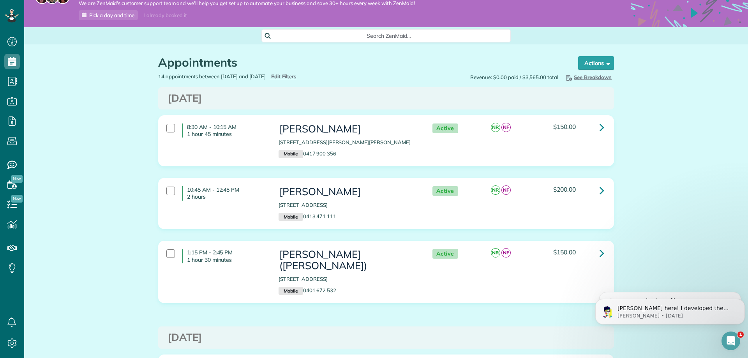
scroll to position [19, 0]
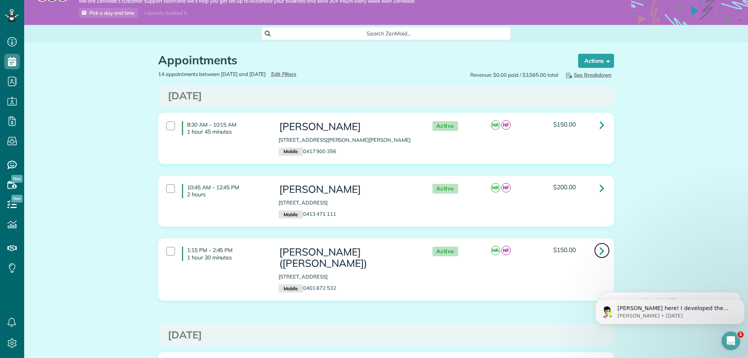
click at [600, 249] on icon at bounding box center [602, 251] width 5 height 14
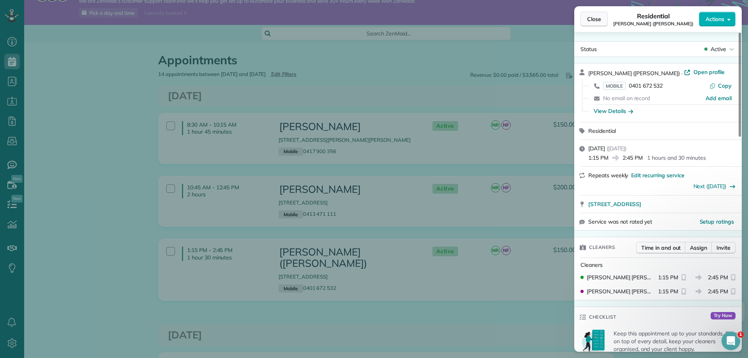
click at [590, 22] on span "Close" at bounding box center [594, 19] width 14 height 8
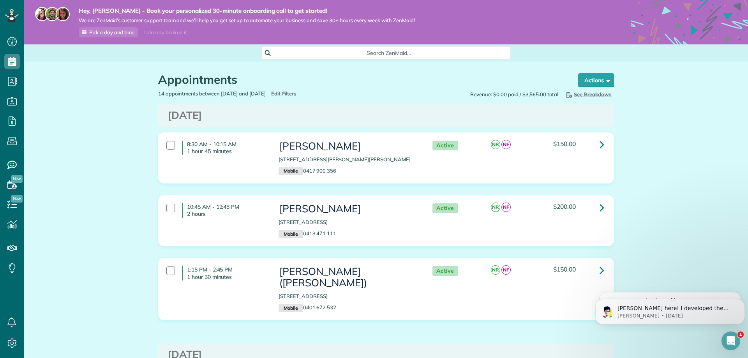
click at [583, 94] on span "See Breakdown" at bounding box center [588, 94] width 47 height 6
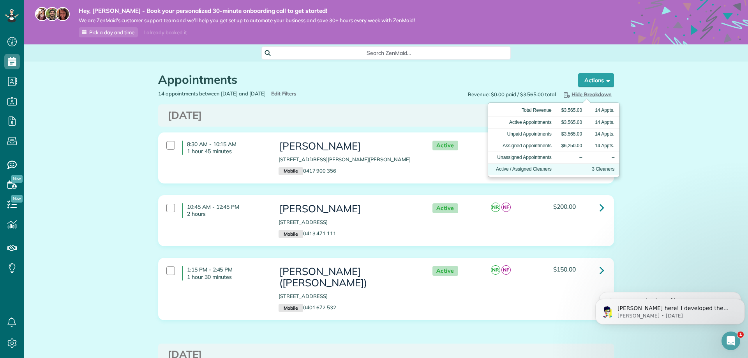
click at [597, 169] on td "3 Cleaners" at bounding box center [603, 170] width 32 height 12
click at [13, 125] on icon at bounding box center [12, 121] width 16 height 16
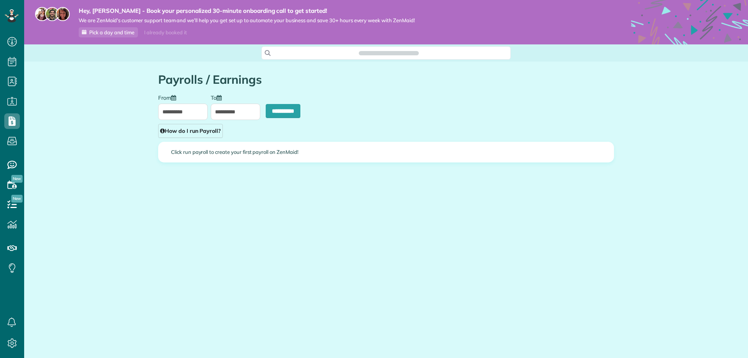
scroll to position [4, 4]
type input "**********"
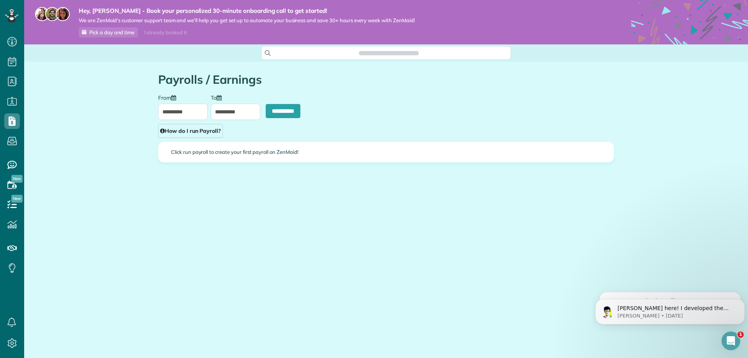
scroll to position [0, 0]
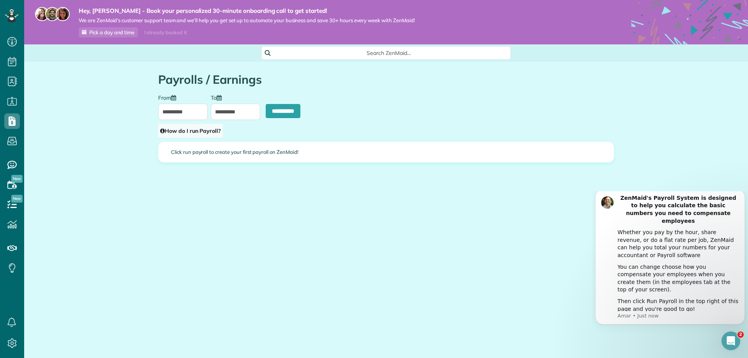
click at [179, 129] on link "How do I run Payroll?" at bounding box center [190, 131] width 65 height 14
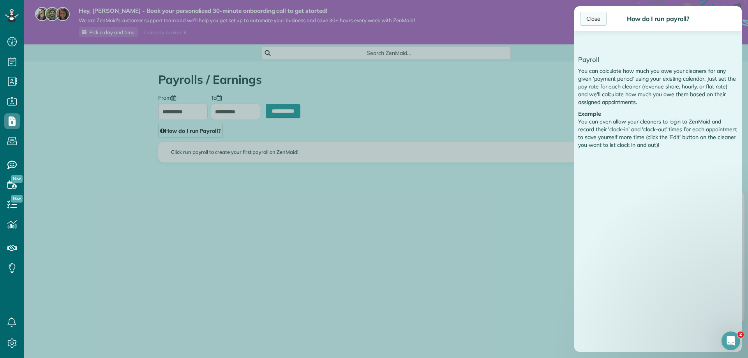
click at [599, 18] on div "Close" at bounding box center [593, 19] width 27 height 14
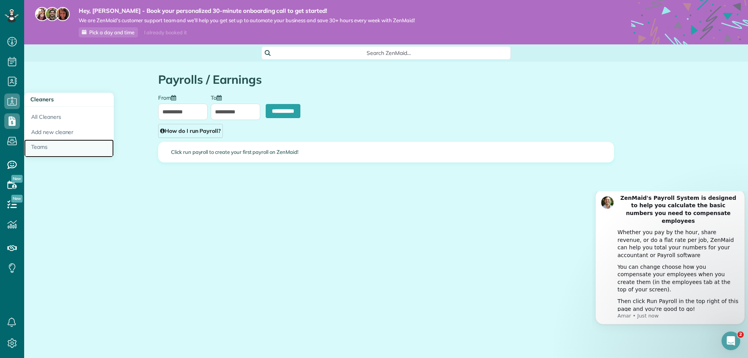
click at [41, 147] on link "Teams" at bounding box center [69, 149] width 90 height 18
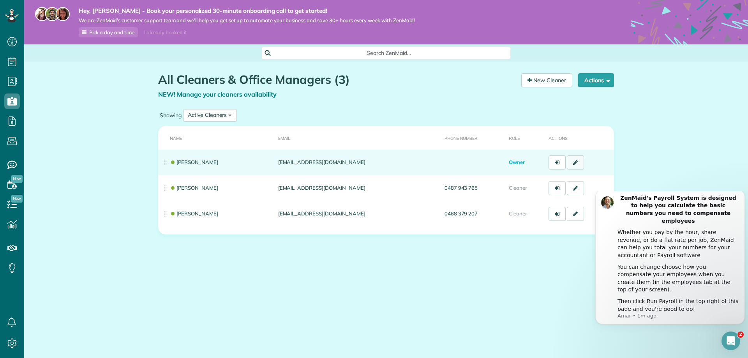
click at [577, 163] on icon at bounding box center [575, 162] width 5 height 5
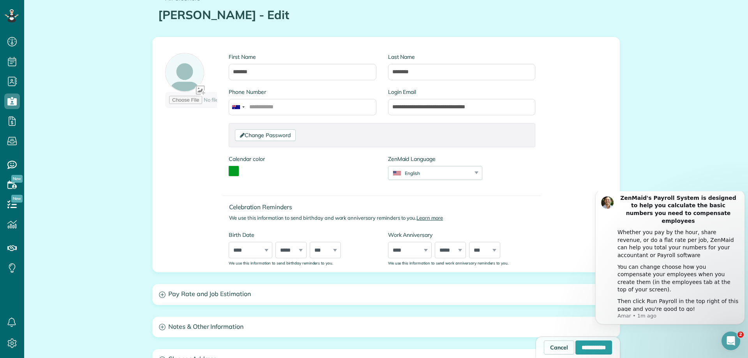
scroll to position [68, 0]
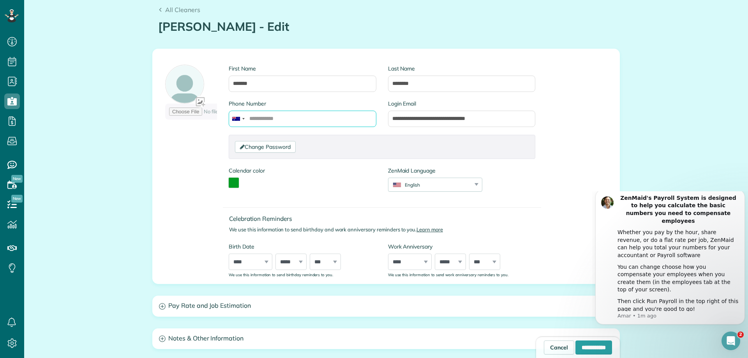
click at [277, 122] on input "Phone Number" at bounding box center [302, 119] width 147 height 16
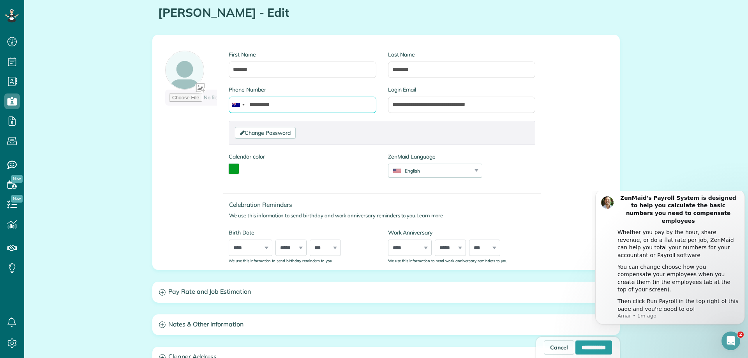
scroll to position [107, 0]
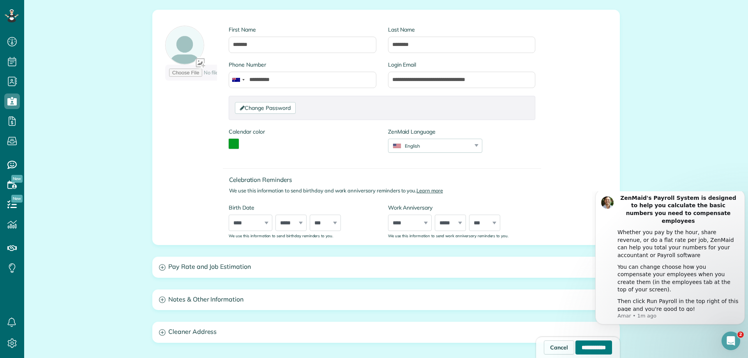
click at [586, 350] on input "**********" at bounding box center [594, 348] width 37 height 14
type input "**********"
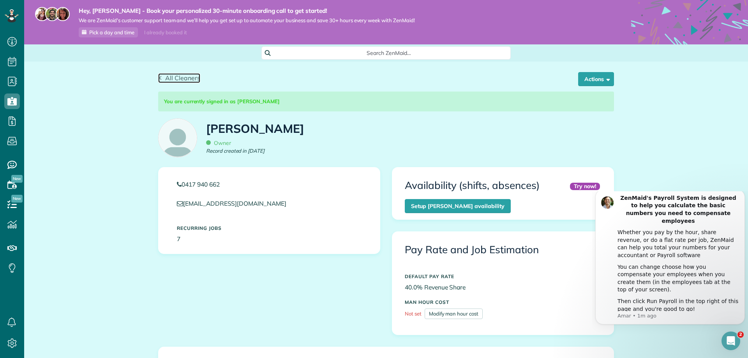
click at [165, 80] on span "All Cleaners" at bounding box center [182, 78] width 35 height 8
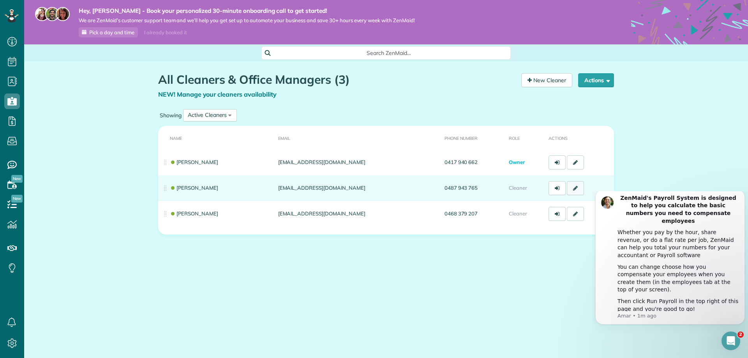
click at [575, 189] on icon at bounding box center [575, 188] width 5 height 5
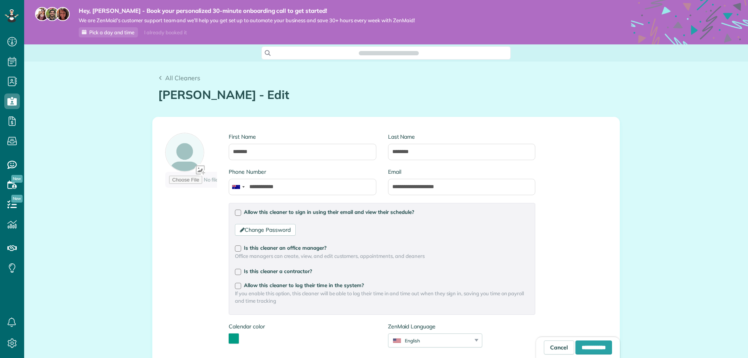
scroll to position [358, 24]
type input "**********"
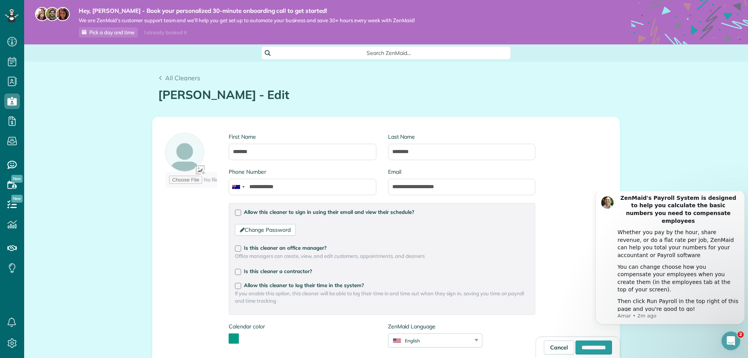
scroll to position [0, 0]
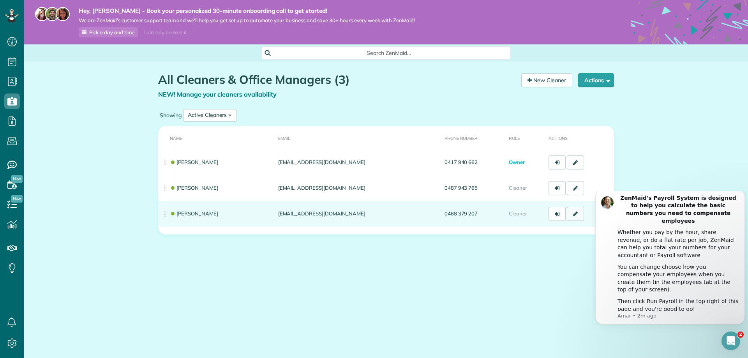
click at [579, 215] on link at bounding box center [575, 214] width 17 height 14
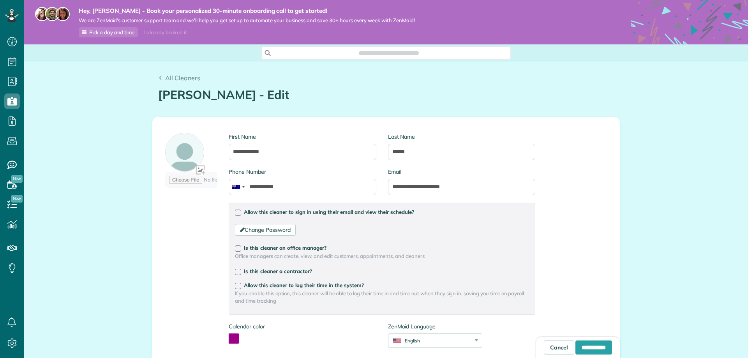
type input "**********"
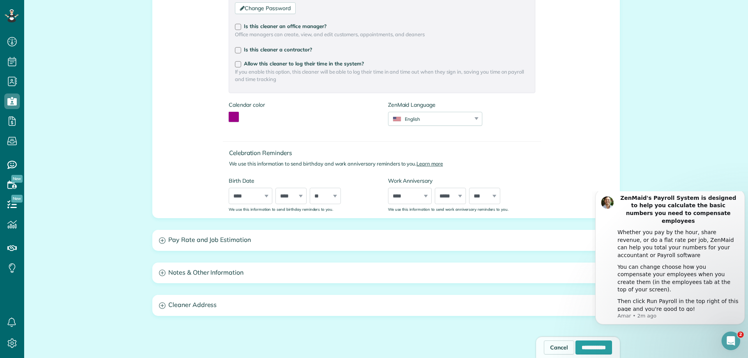
scroll to position [224, 0]
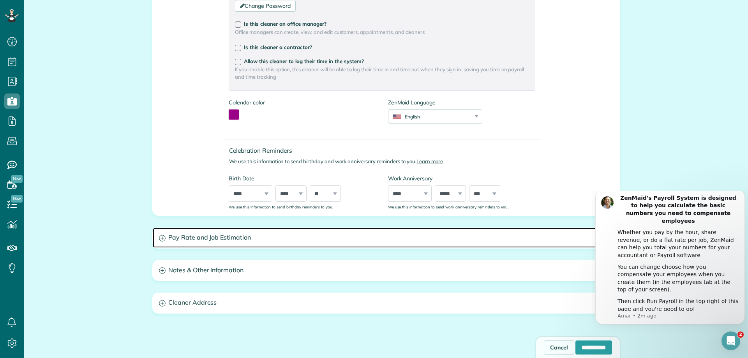
click at [159, 237] on icon at bounding box center [162, 238] width 7 height 7
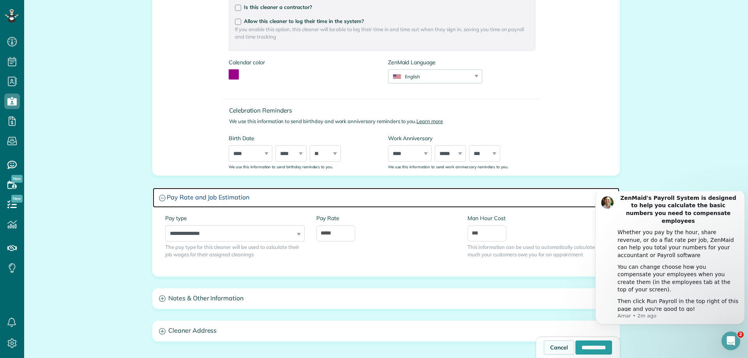
scroll to position [302, 0]
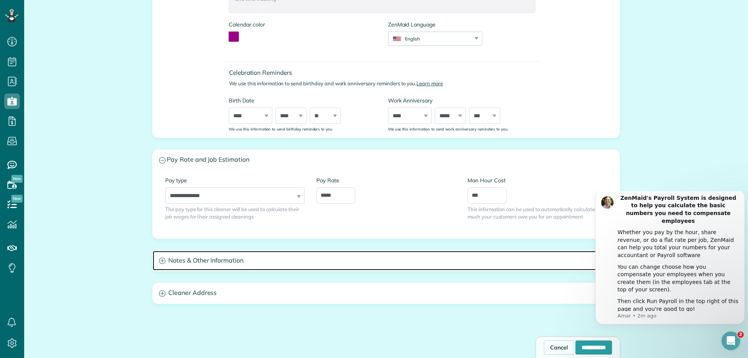
click at [160, 262] on icon at bounding box center [162, 261] width 7 height 7
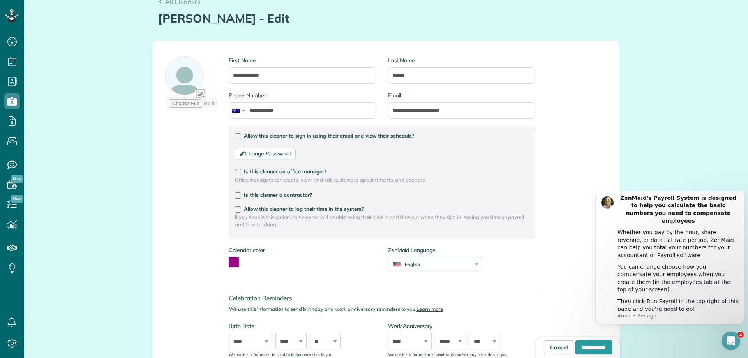
scroll to position [0, 0]
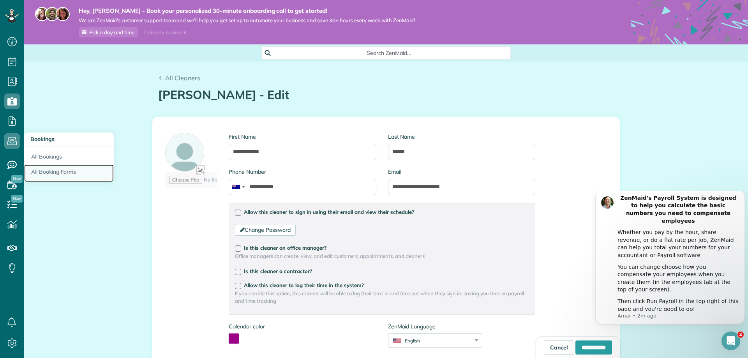
click at [41, 171] on link "All Booking Forms" at bounding box center [69, 173] width 90 height 18
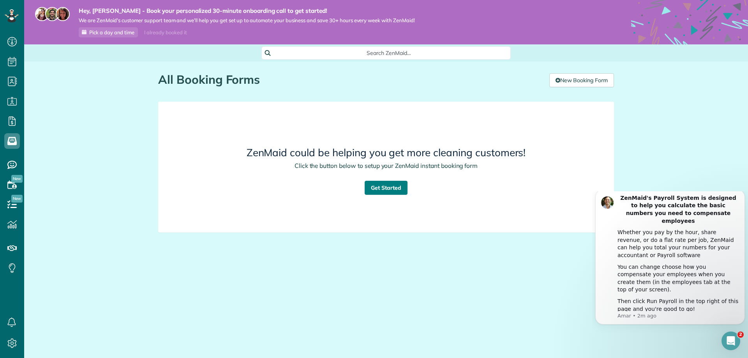
click at [386, 191] on link "Get Started" at bounding box center [386, 188] width 43 height 14
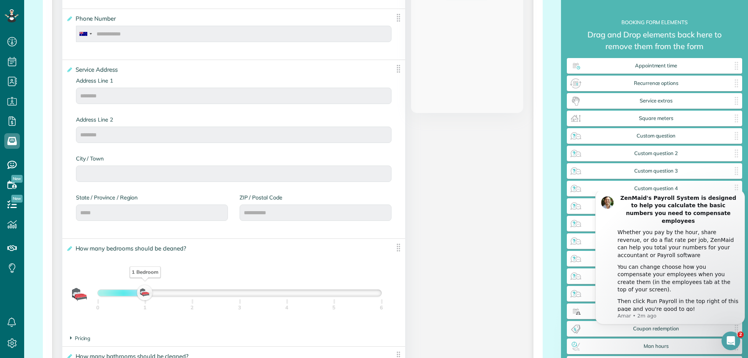
scroll to position [380, 0]
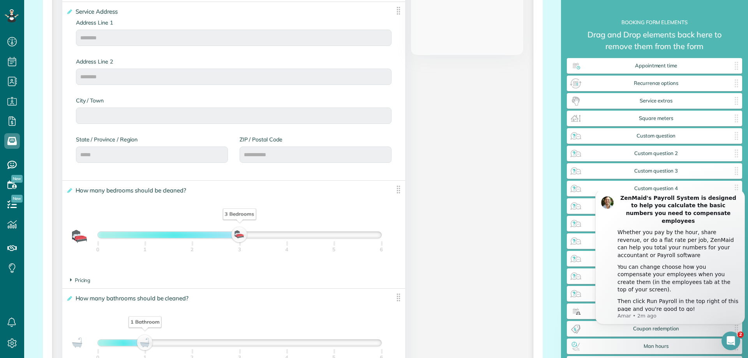
drag, startPoint x: 143, startPoint y: 234, endPoint x: 233, endPoint y: 239, distance: 90.1
click at [233, 239] on div "3 Bedrooms" at bounding box center [239, 235] width 13 height 11
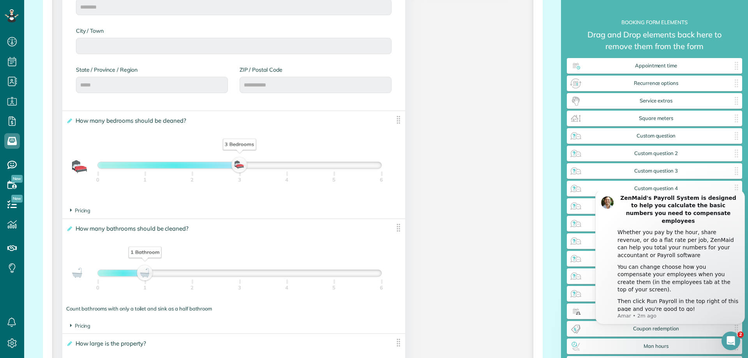
scroll to position [487, 0]
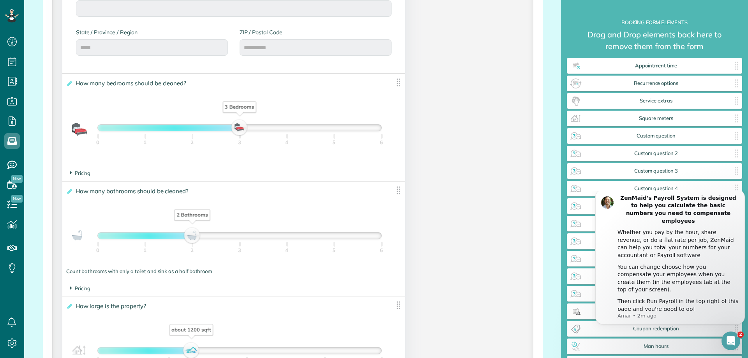
drag, startPoint x: 142, startPoint y: 238, endPoint x: 189, endPoint y: 243, distance: 46.7
click at [189, 241] on div "2 Bathrooms" at bounding box center [192, 235] width 13 height 11
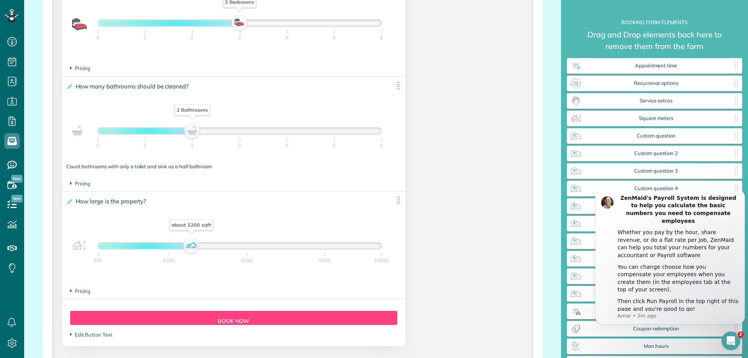
scroll to position [604, 0]
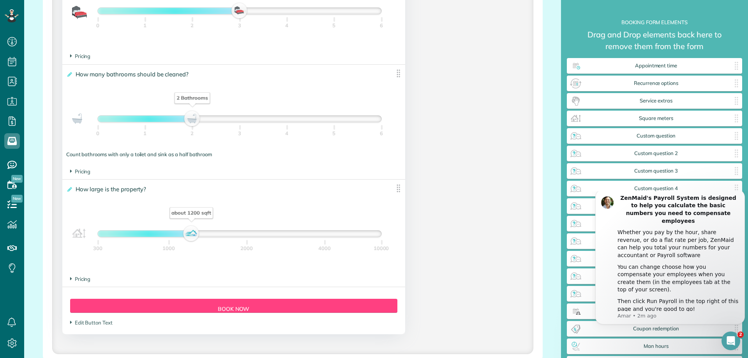
click at [80, 281] on span "Pricing" at bounding box center [80, 279] width 21 height 6
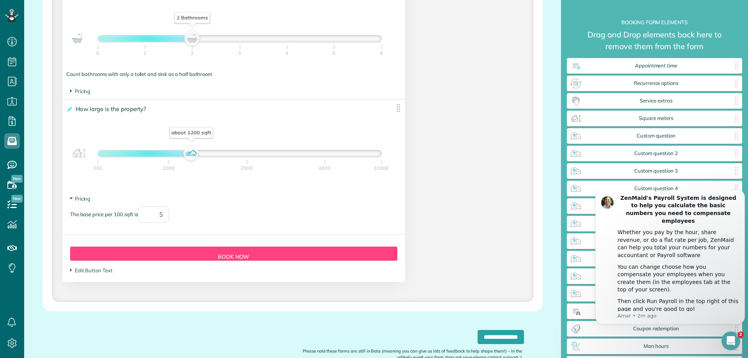
scroll to position [682, 0]
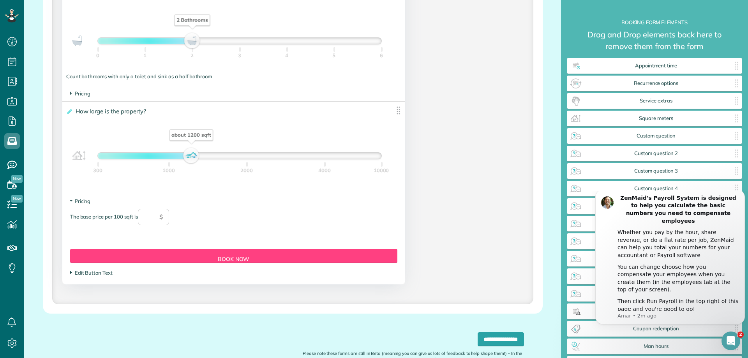
click at [72, 274] on span "Edit Button Text" at bounding box center [91, 273] width 42 height 6
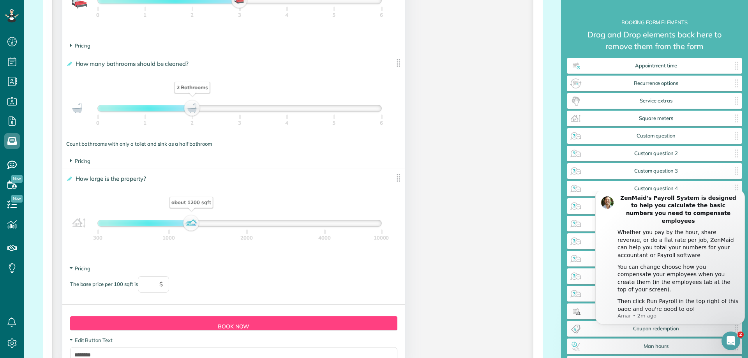
scroll to position [614, 0]
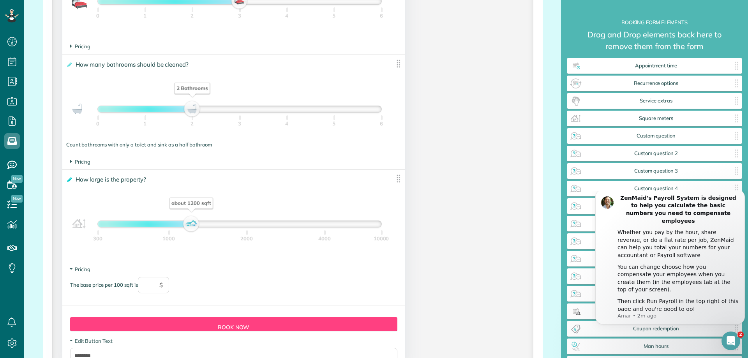
click at [69, 178] on icon at bounding box center [69, 179] width 6 height 5
click at [0, 0] on input "**********" at bounding box center [0, 0] width 0 height 0
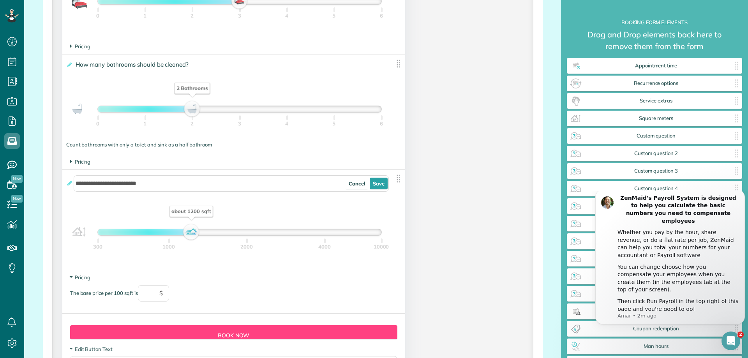
click at [204, 213] on div "about 1200 sqft" at bounding box center [191, 210] width 43 height 11
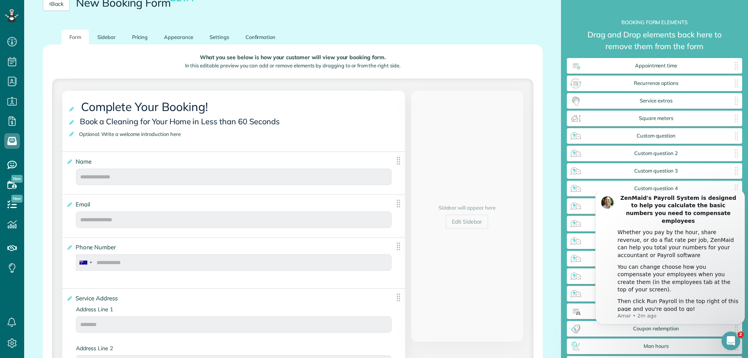
scroll to position [39, 0]
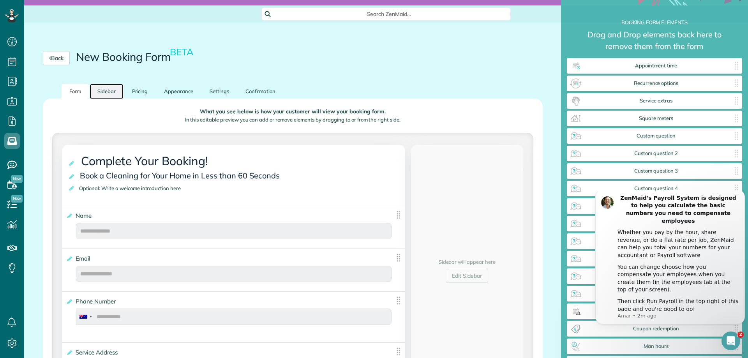
click at [110, 88] on link "Sidebar" at bounding box center [107, 91] width 34 height 15
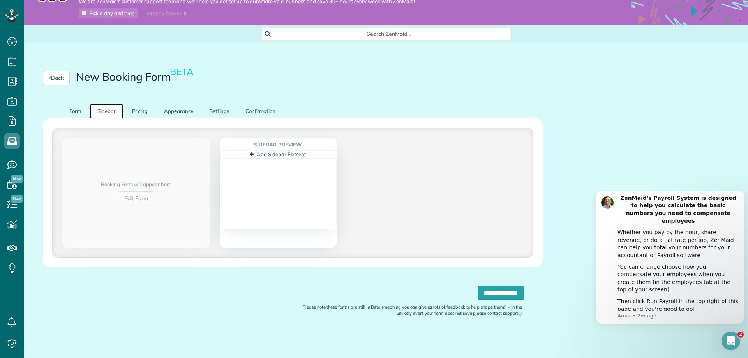
scroll to position [19, 0]
click at [146, 114] on link "Pricing" at bounding box center [140, 111] width 32 height 15
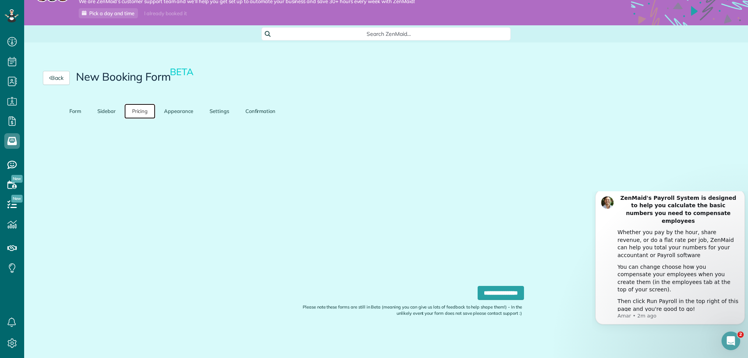
scroll to position [7, 0]
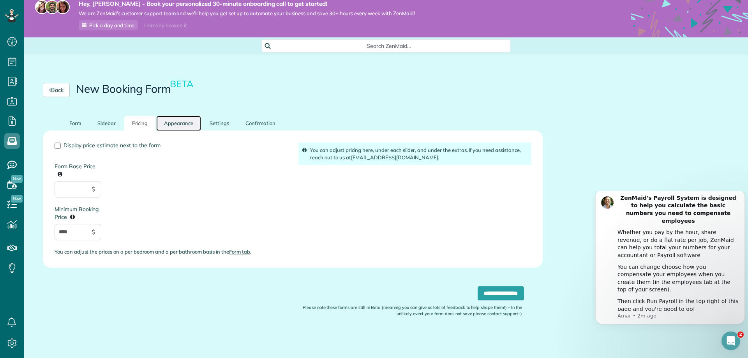
click at [178, 123] on link "Appearance" at bounding box center [178, 123] width 45 height 15
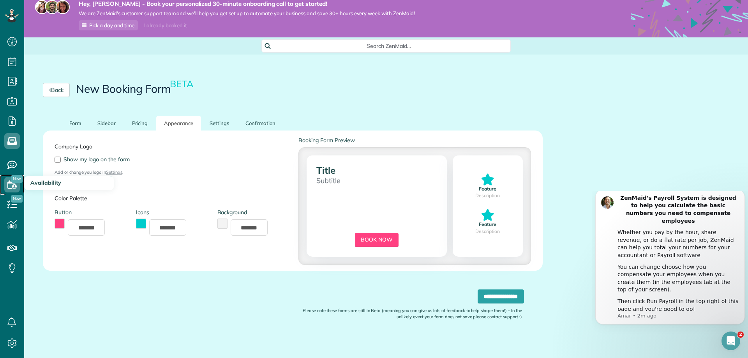
click at [14, 187] on icon at bounding box center [12, 185] width 16 height 16
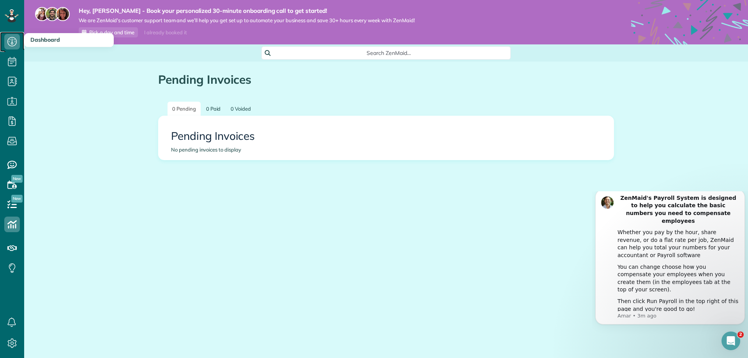
click at [14, 39] on icon at bounding box center [12, 42] width 16 height 16
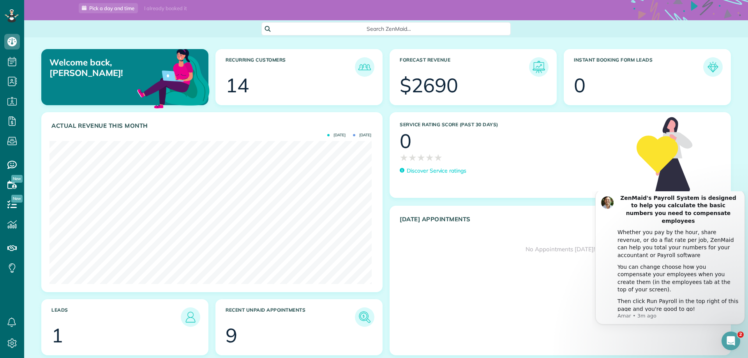
scroll to position [33, 0]
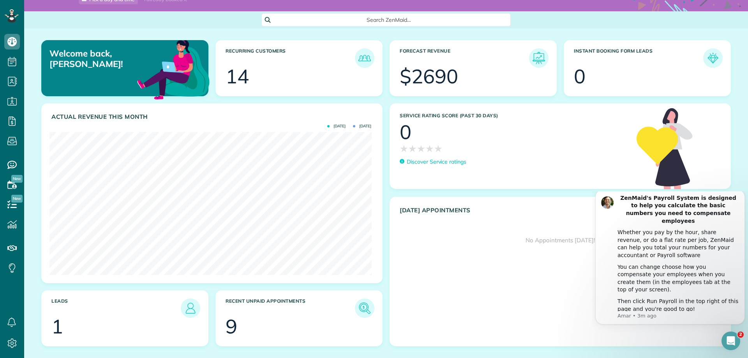
click at [231, 324] on div "9" at bounding box center [232, 326] width 12 height 19
click at [365, 308] on img at bounding box center [365, 308] width 18 height 18
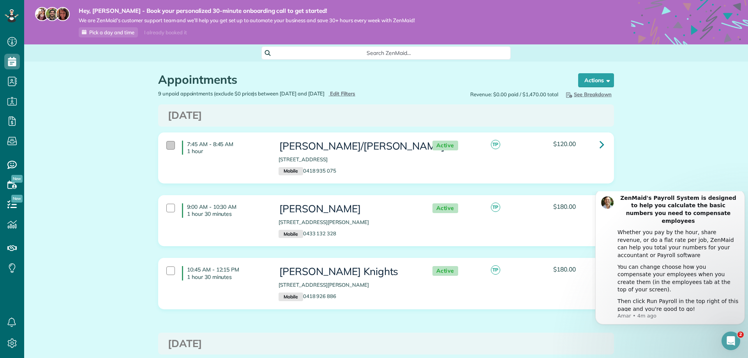
click at [168, 141] on div at bounding box center [170, 145] width 9 height 9
click at [168, 206] on div at bounding box center [170, 208] width 9 height 9
click at [166, 275] on div at bounding box center [170, 271] width 9 height 9
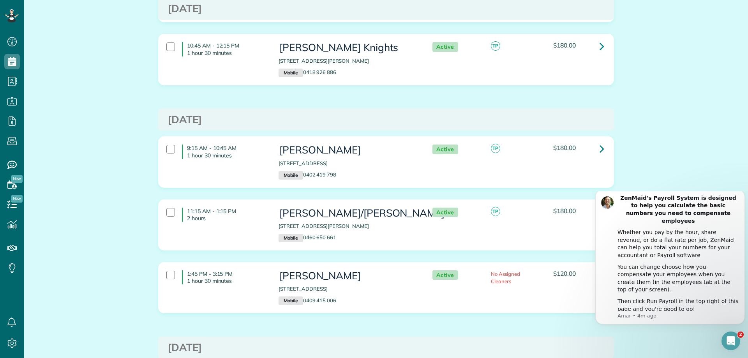
scroll to position [244, 0]
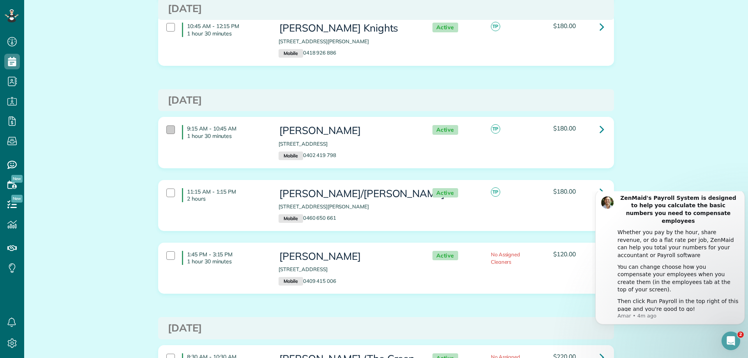
click at [166, 134] on div at bounding box center [170, 129] width 9 height 9
click at [167, 197] on div at bounding box center [170, 193] width 9 height 9
click at [169, 260] on div at bounding box center [170, 255] width 9 height 9
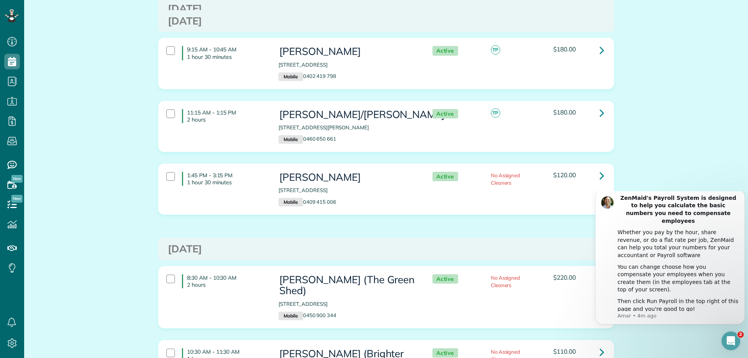
scroll to position [370, 0]
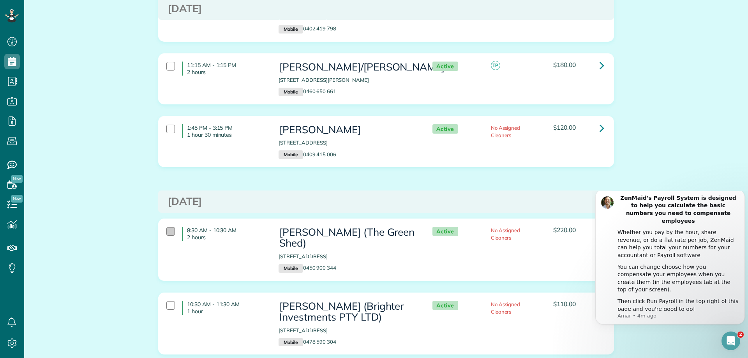
click at [166, 236] on div at bounding box center [170, 231] width 9 height 9
click at [169, 310] on div at bounding box center [170, 305] width 9 height 9
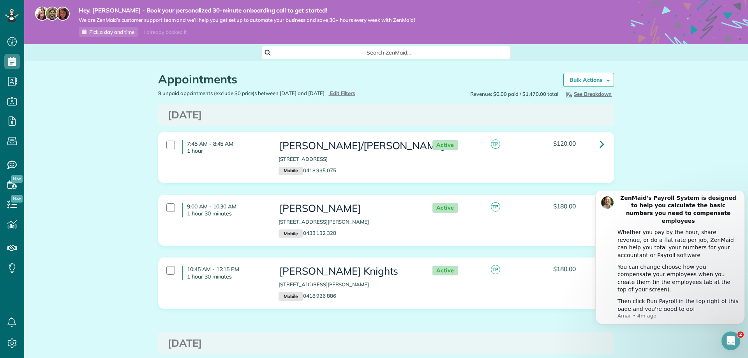
scroll to position [0, 0]
click at [590, 79] on strong "Bulk Actions" at bounding box center [586, 80] width 33 height 7
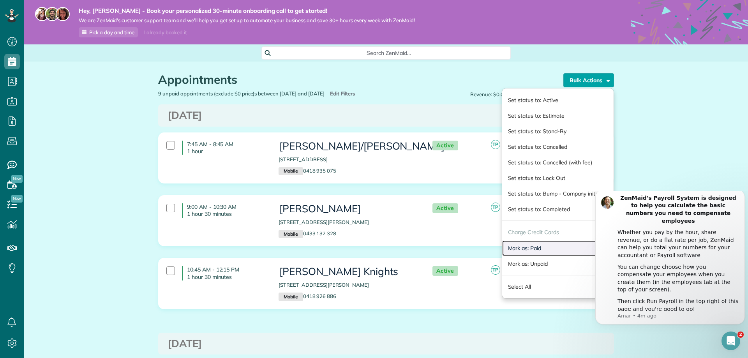
click at [523, 248] on link "Mark as: Paid" at bounding box center [557, 248] width 111 height 16
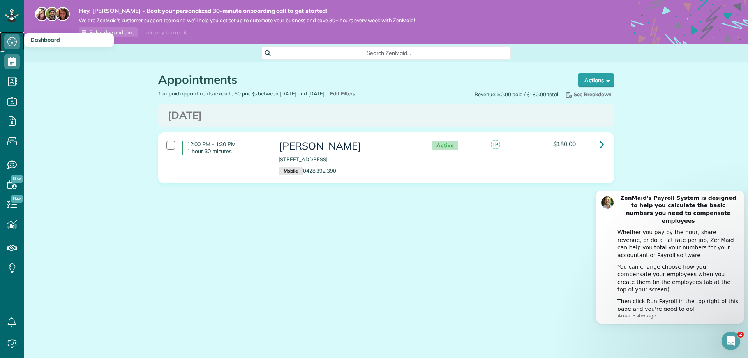
click at [12, 42] on icon at bounding box center [12, 42] width 16 height 16
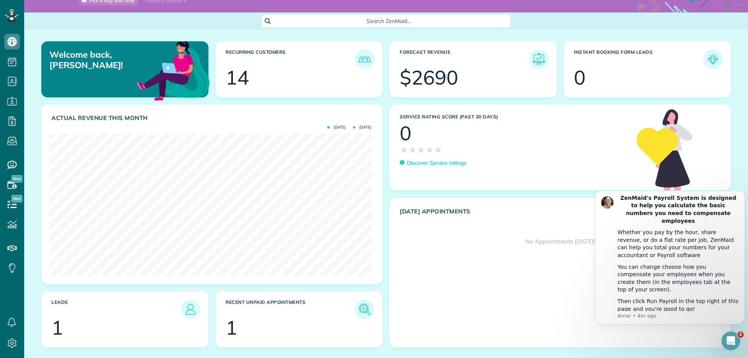
scroll to position [33, 0]
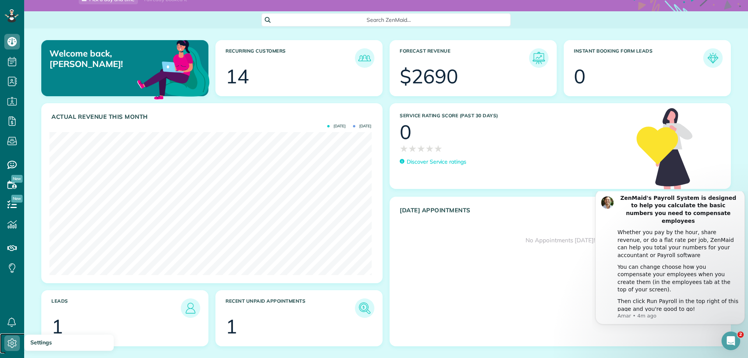
click at [14, 342] on icon at bounding box center [12, 344] width 16 height 16
